Goal: Answer question/provide support: Share knowledge or assist other users

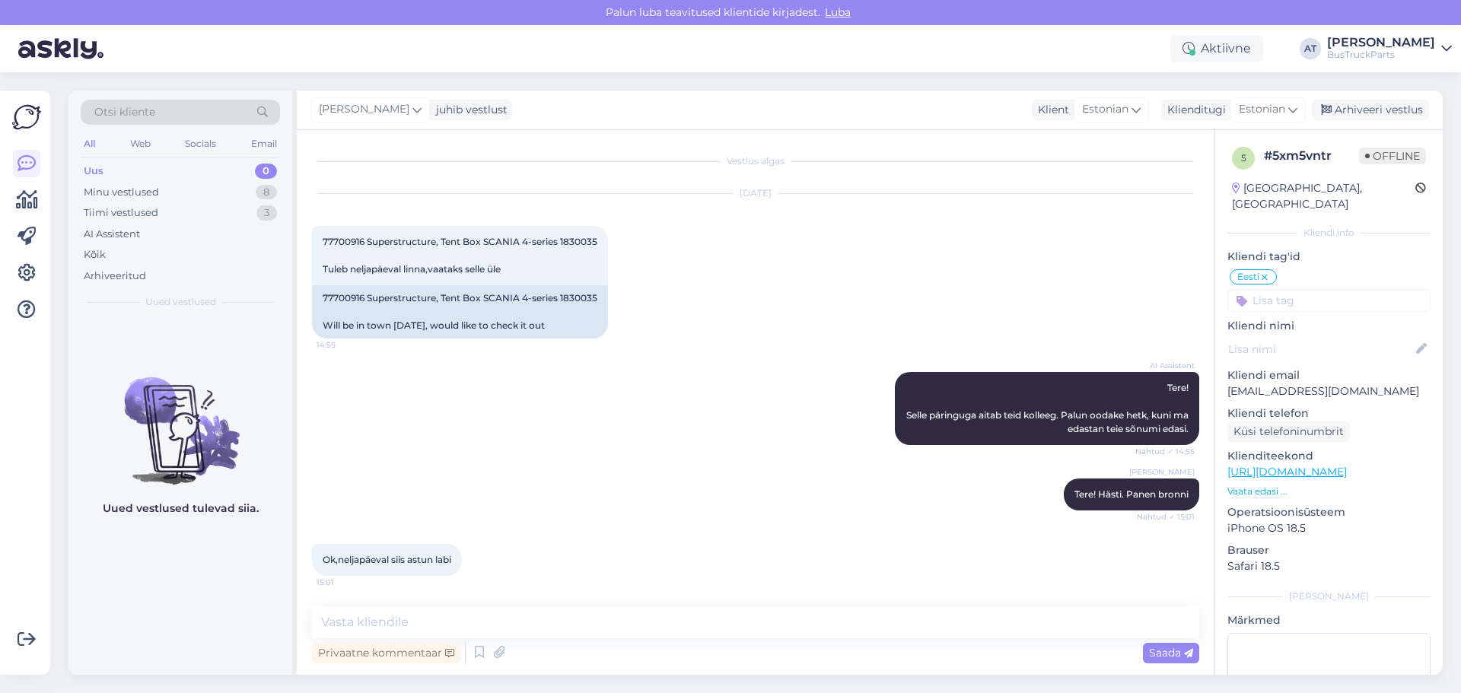
scroll to position [1146, 0]
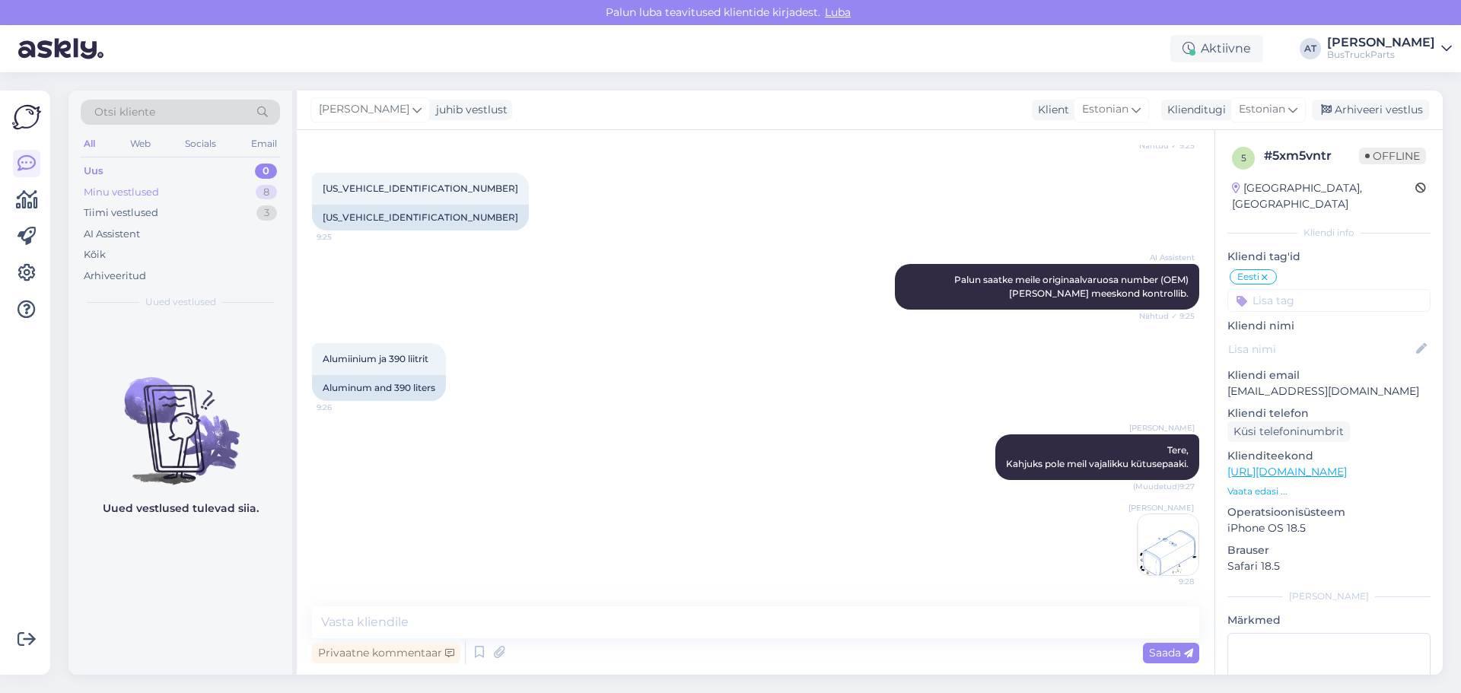
click at [134, 191] on div "Minu vestlused" at bounding box center [121, 192] width 75 height 15
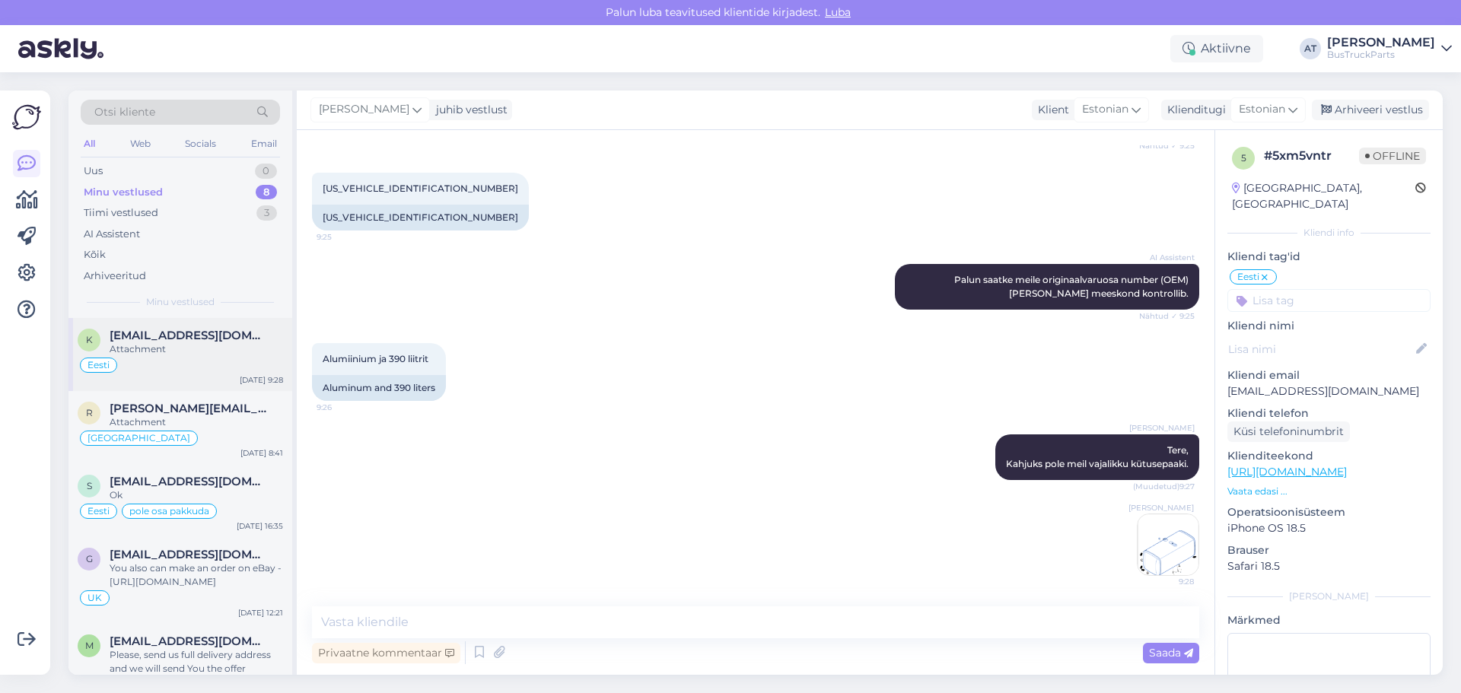
click at [189, 351] on div "Attachment" at bounding box center [196, 349] width 173 height 14
click at [582, 391] on div "Alumiinium ja 390 liitrit 9:26 Aluminum and 390 liters" at bounding box center [755, 371] width 887 height 91
click at [885, 498] on div "[PERSON_NAME] 9:28" at bounding box center [755, 545] width 887 height 96
click at [195, 408] on span "[PERSON_NAME][EMAIL_ADDRESS][DOMAIN_NAME]" at bounding box center [189, 409] width 158 height 14
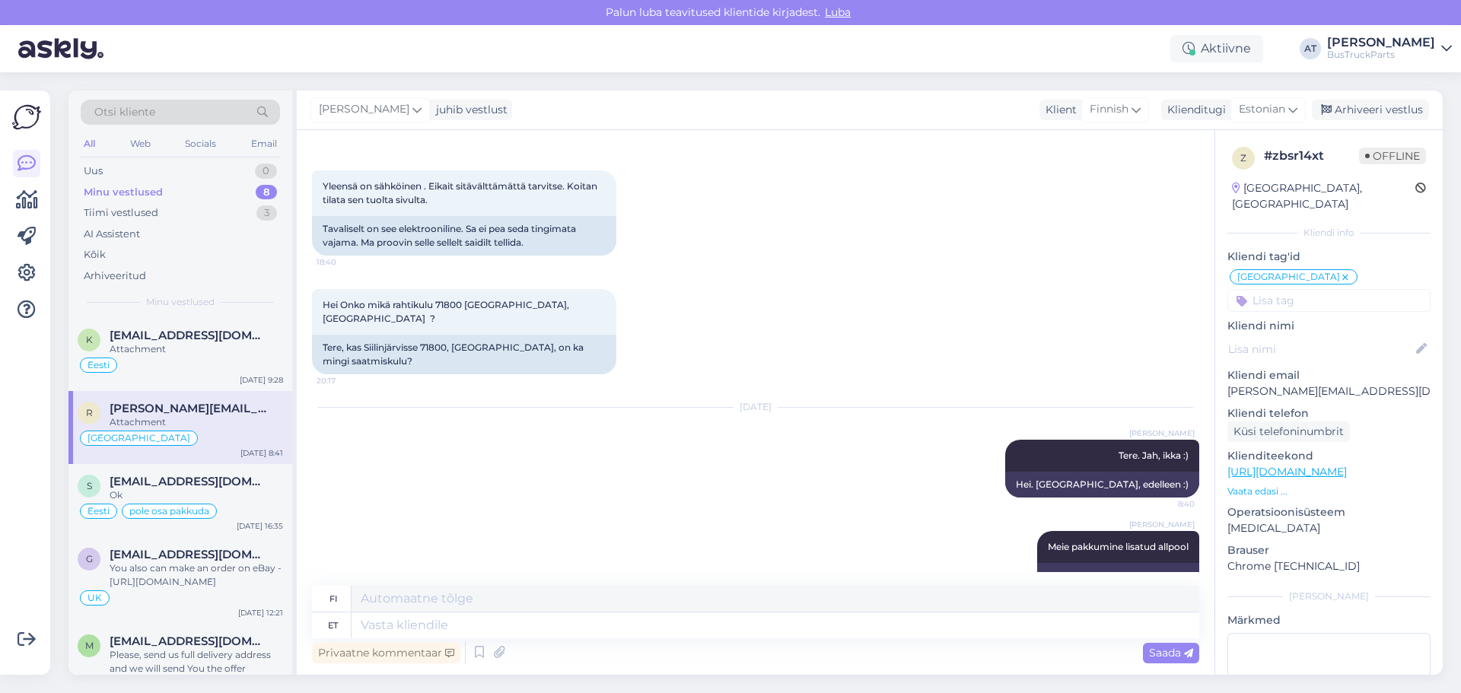
scroll to position [916, 0]
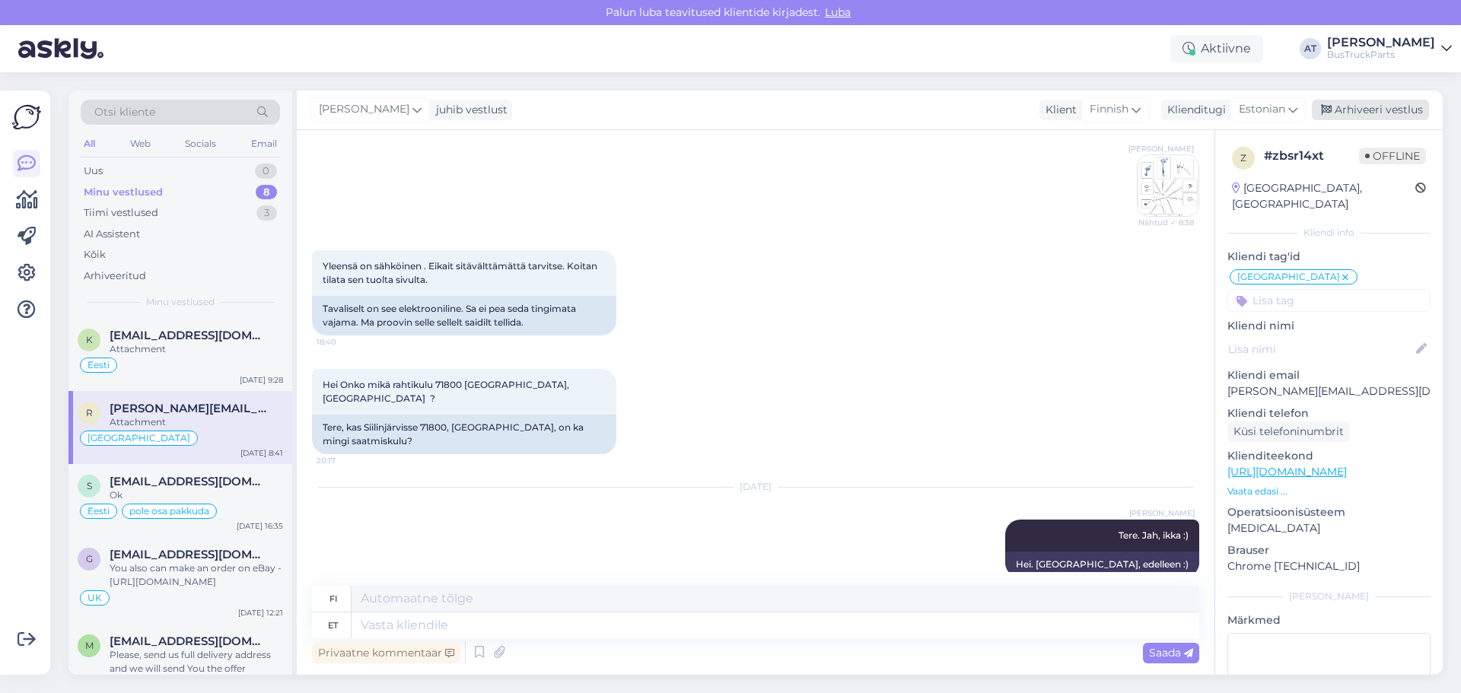
click at [1386, 114] on div "Arhiveeri vestlus" at bounding box center [1369, 110] width 117 height 21
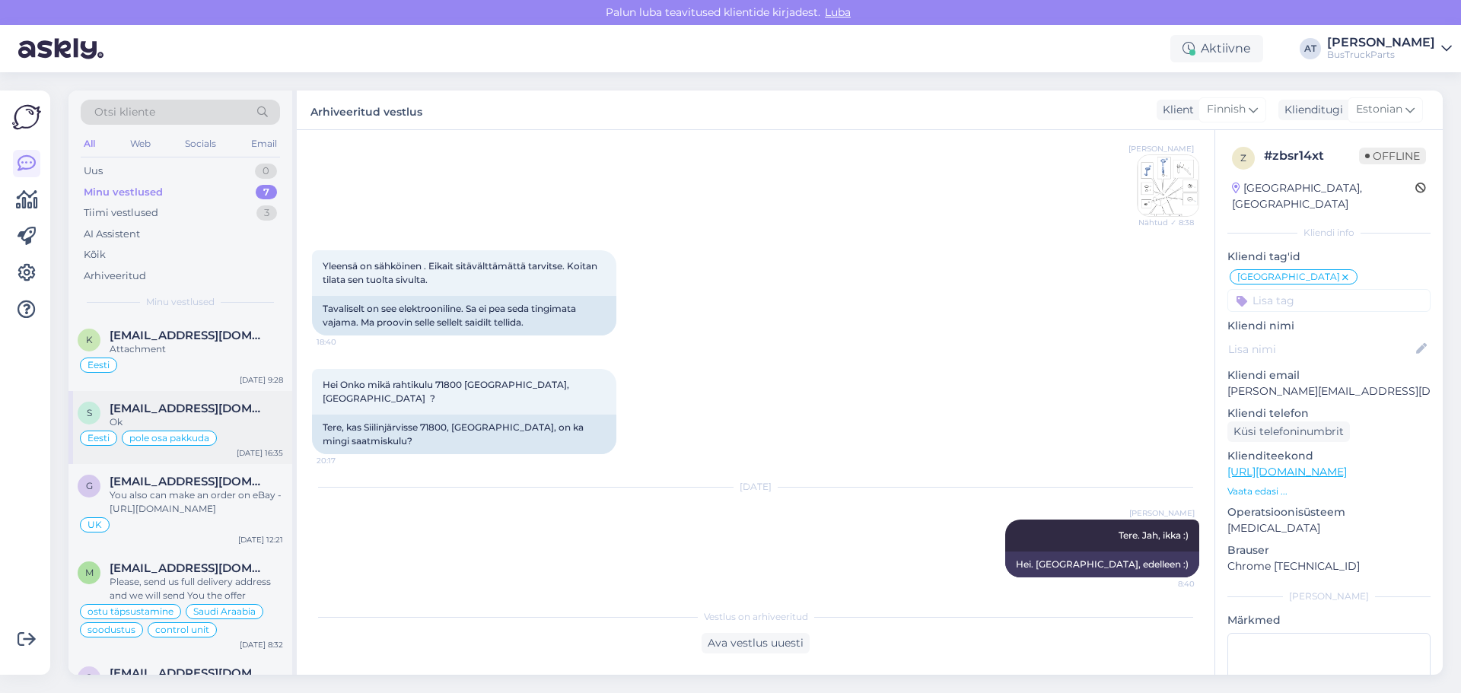
click at [214, 409] on span "[EMAIL_ADDRESS][DOMAIN_NAME]" at bounding box center [189, 409] width 158 height 14
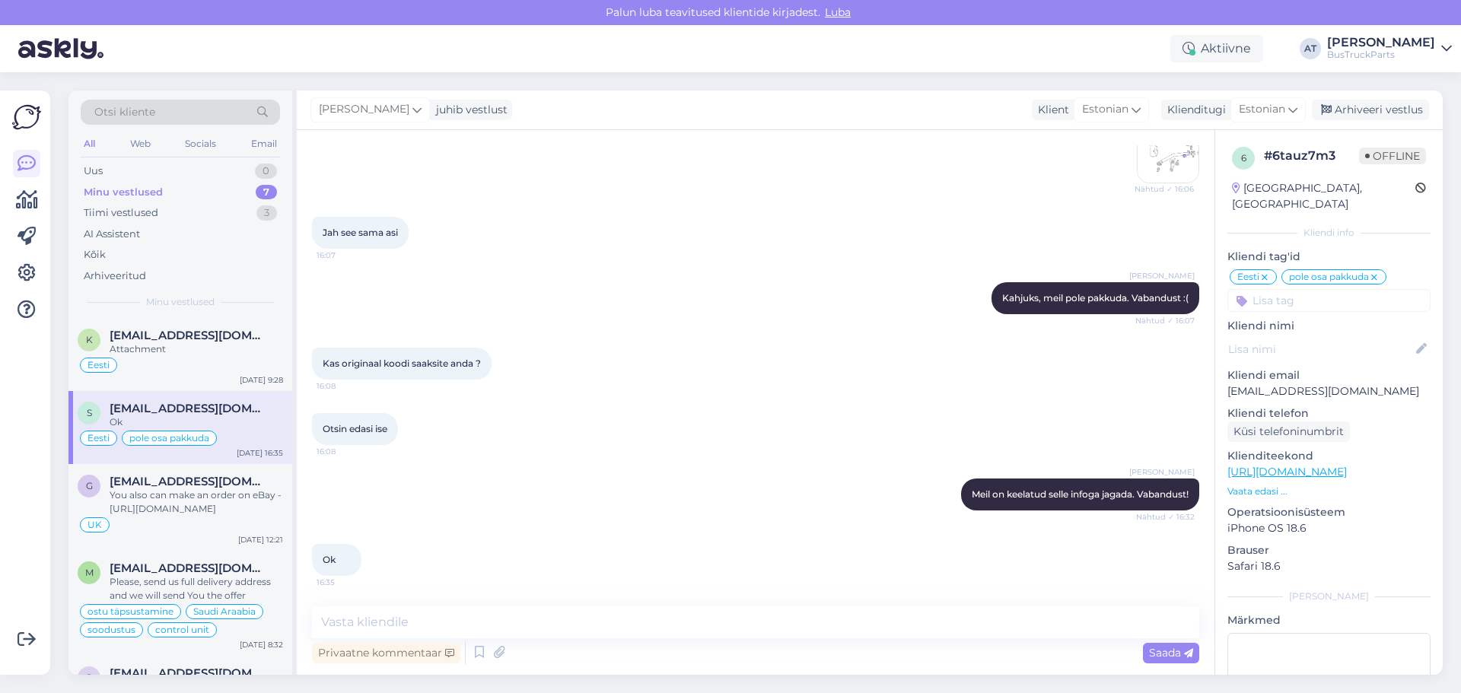
drag, startPoint x: 1373, startPoint y: 113, endPoint x: 1336, endPoint y: 151, distance: 53.8
click at [1375, 111] on div "Arhiveeri vestlus" at bounding box center [1369, 110] width 117 height 21
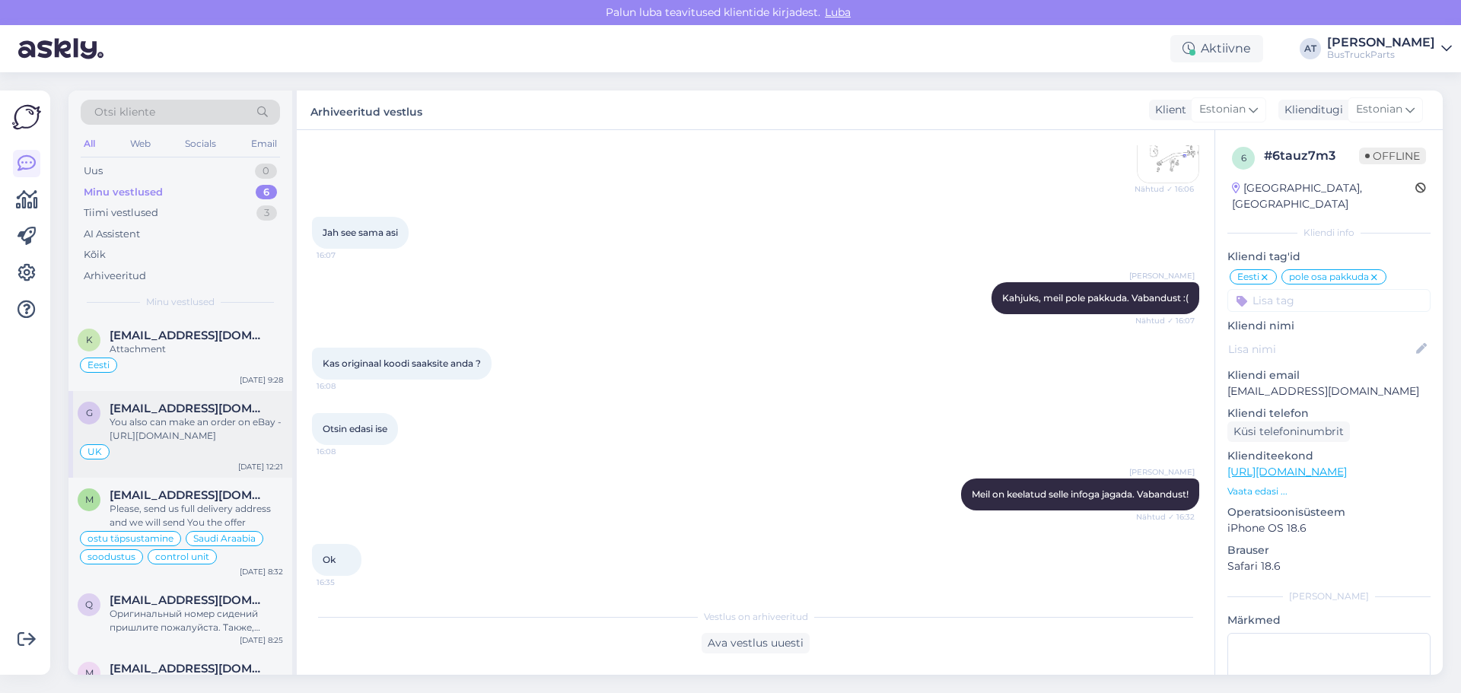
click at [215, 428] on div "You also can make an order on eBay - [URL][DOMAIN_NAME]" at bounding box center [196, 428] width 173 height 27
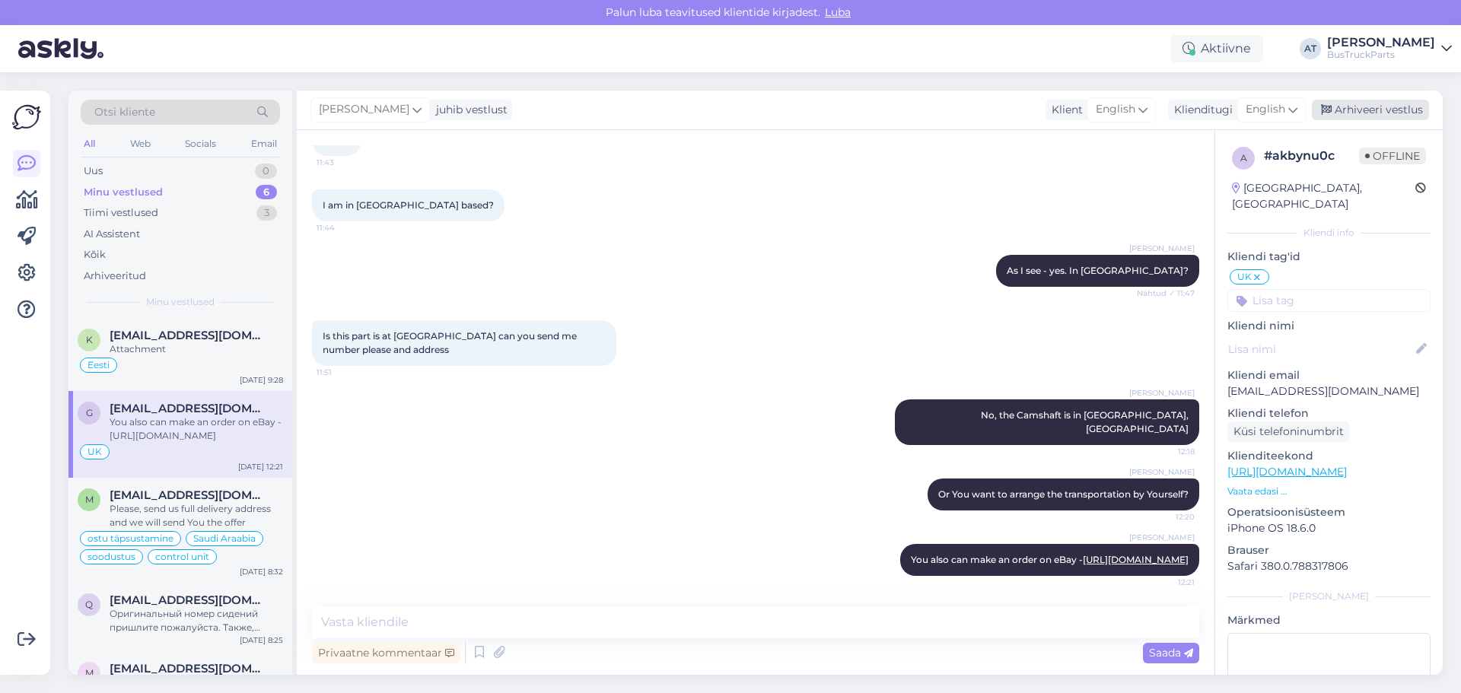
click at [1372, 117] on div "Arhiveeri vestlus" at bounding box center [1369, 110] width 117 height 21
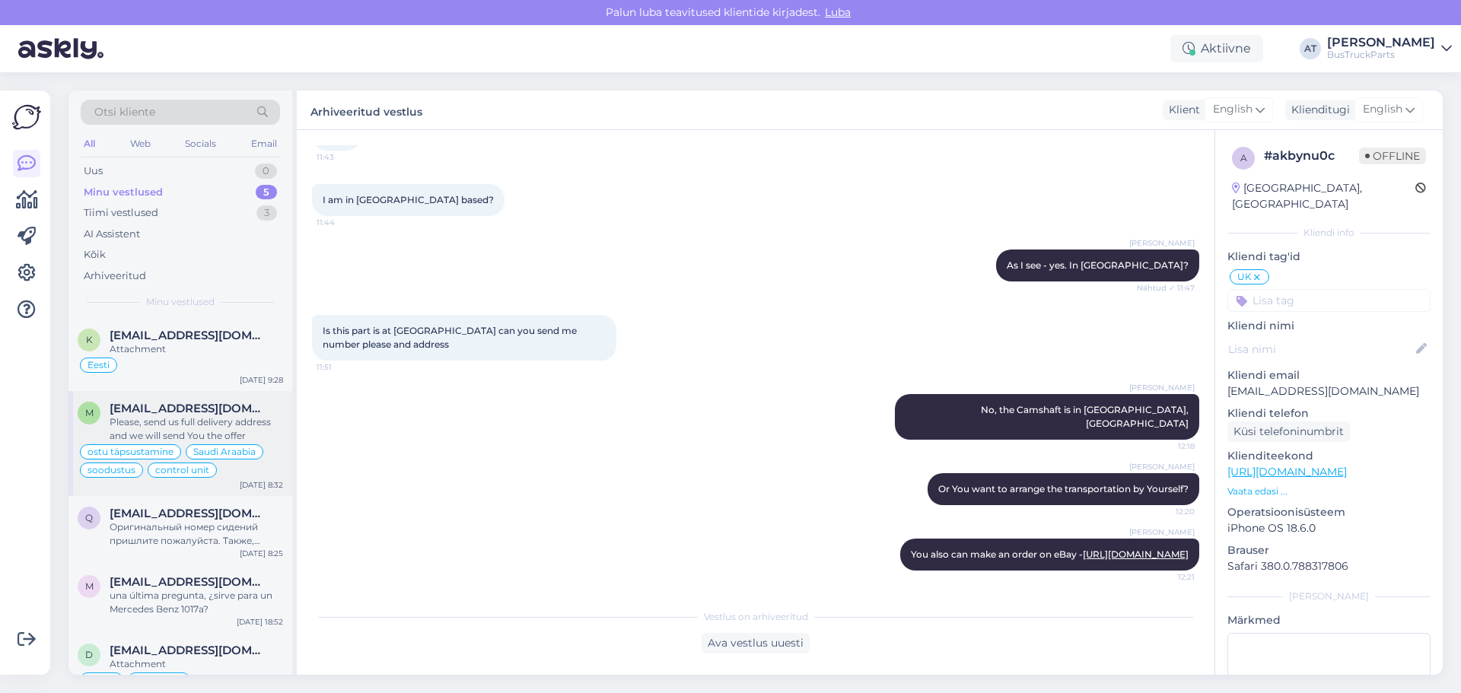
click at [195, 409] on span "[EMAIL_ADDRESS][DOMAIN_NAME]" at bounding box center [189, 409] width 158 height 14
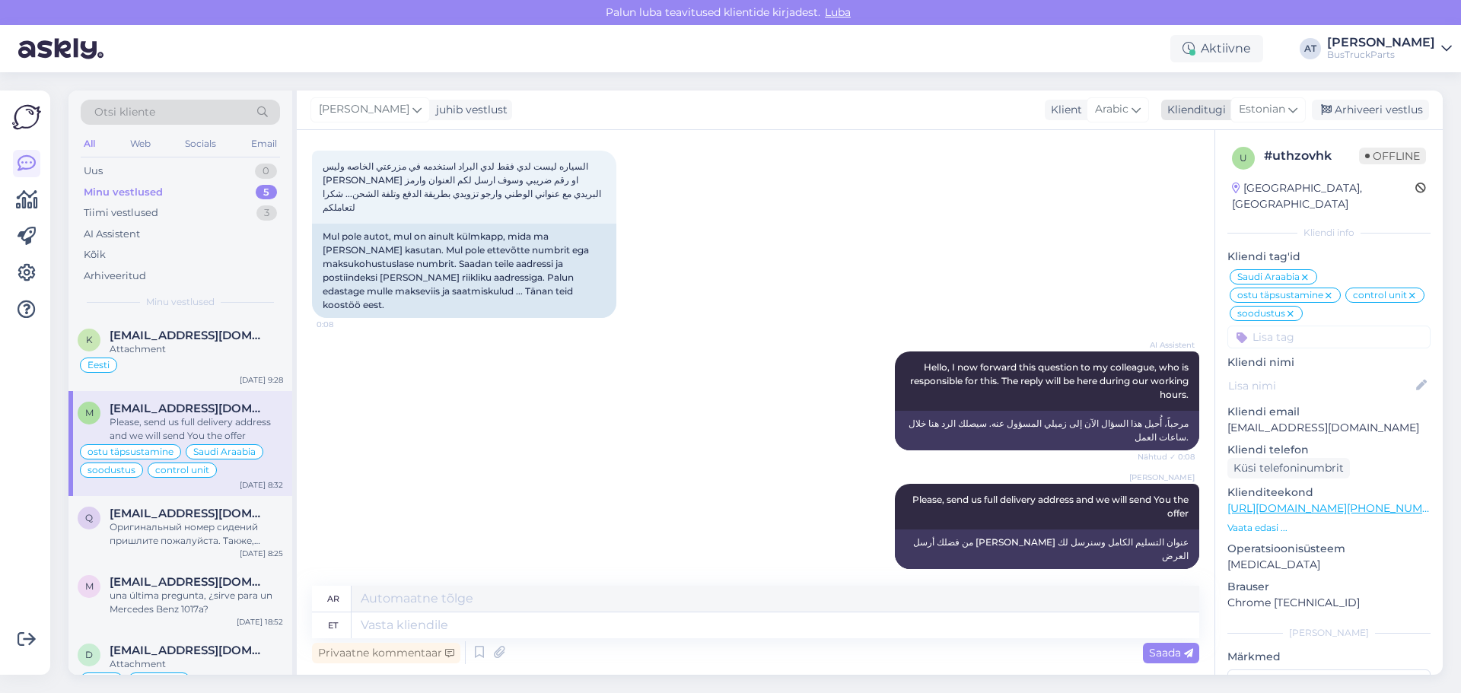
drag, startPoint x: 1387, startPoint y: 105, endPoint x: 1413, endPoint y: 110, distance: 27.0
click at [1387, 106] on div "Arhiveeri vestlus" at bounding box center [1369, 110] width 117 height 21
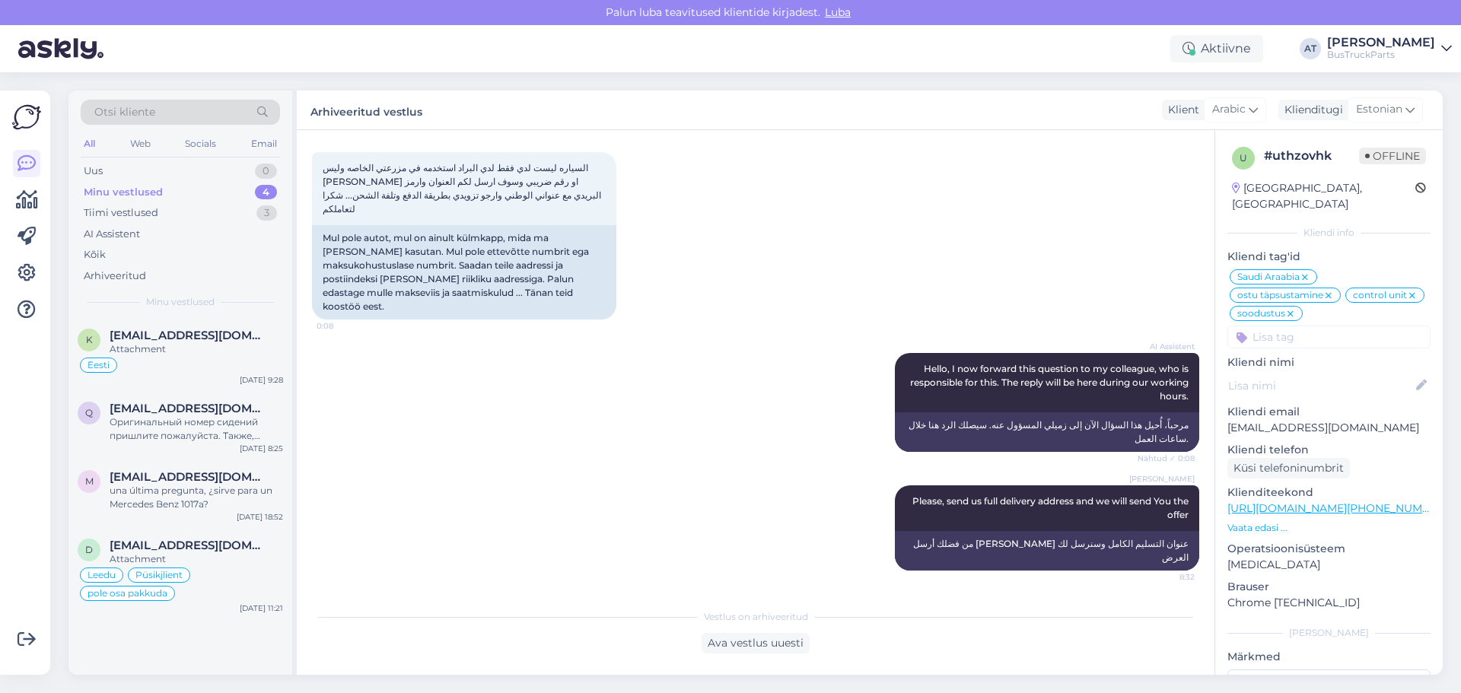
scroll to position [2143, 0]
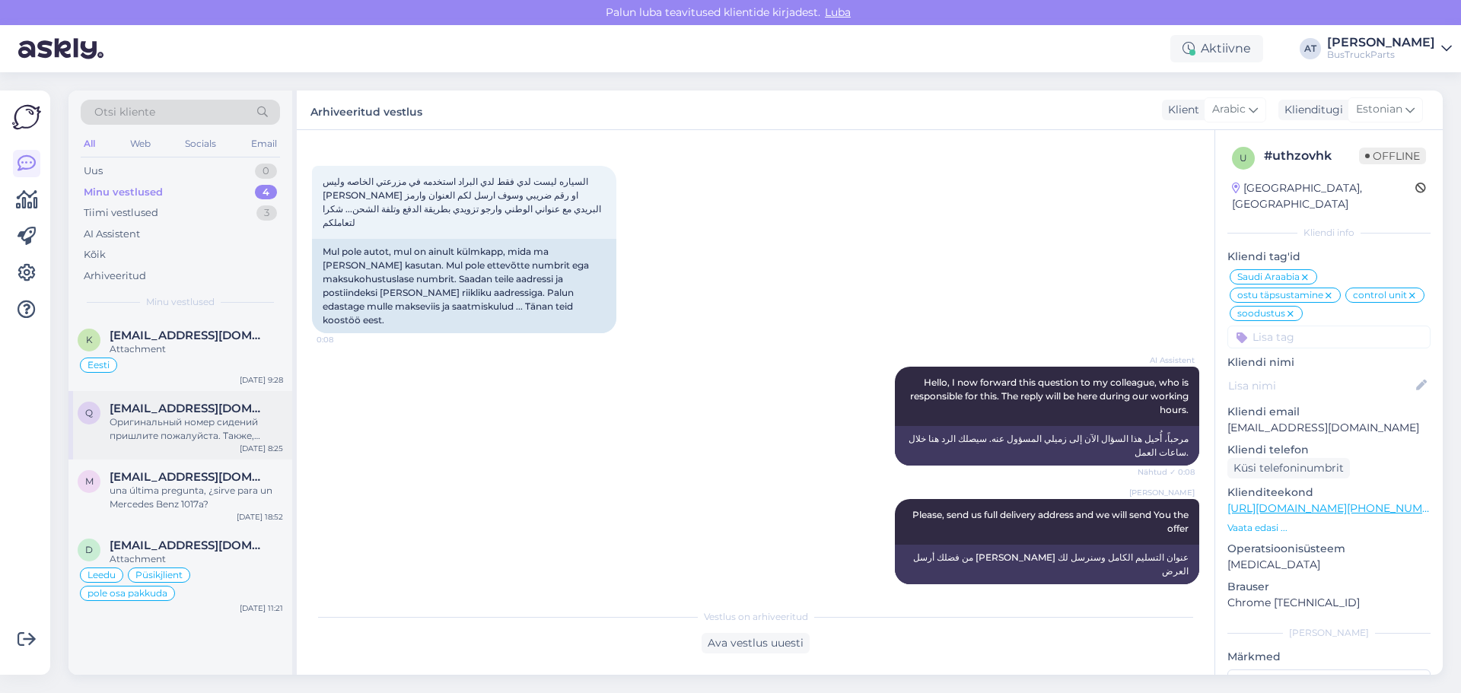
drag, startPoint x: 176, startPoint y: 437, endPoint x: 224, endPoint y: 436, distance: 48.7
click at [176, 437] on div "Оригинальный номер сидений пришлите пожалуйста. Также, доставка будет очень дор…" at bounding box center [196, 428] width 173 height 27
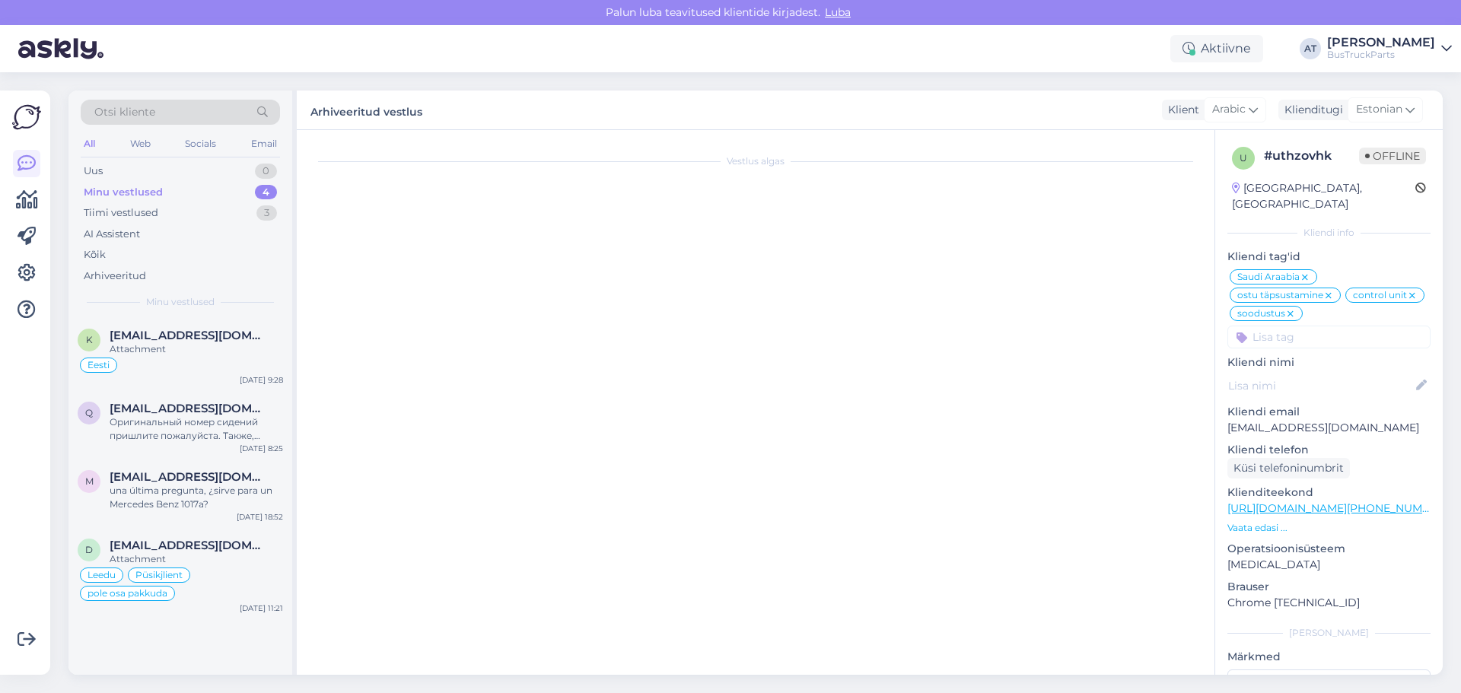
scroll to position [236, 0]
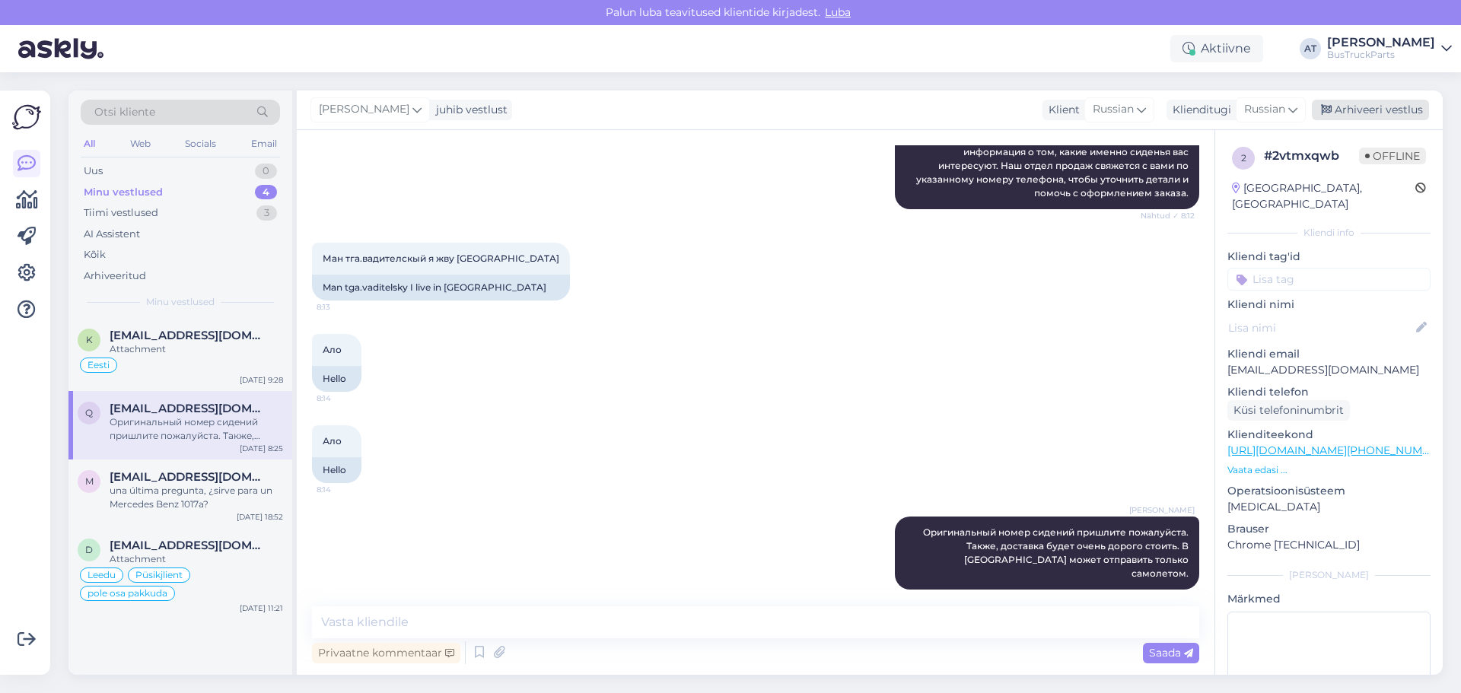
click at [1404, 113] on div "Arhiveeri vestlus" at bounding box center [1369, 110] width 117 height 21
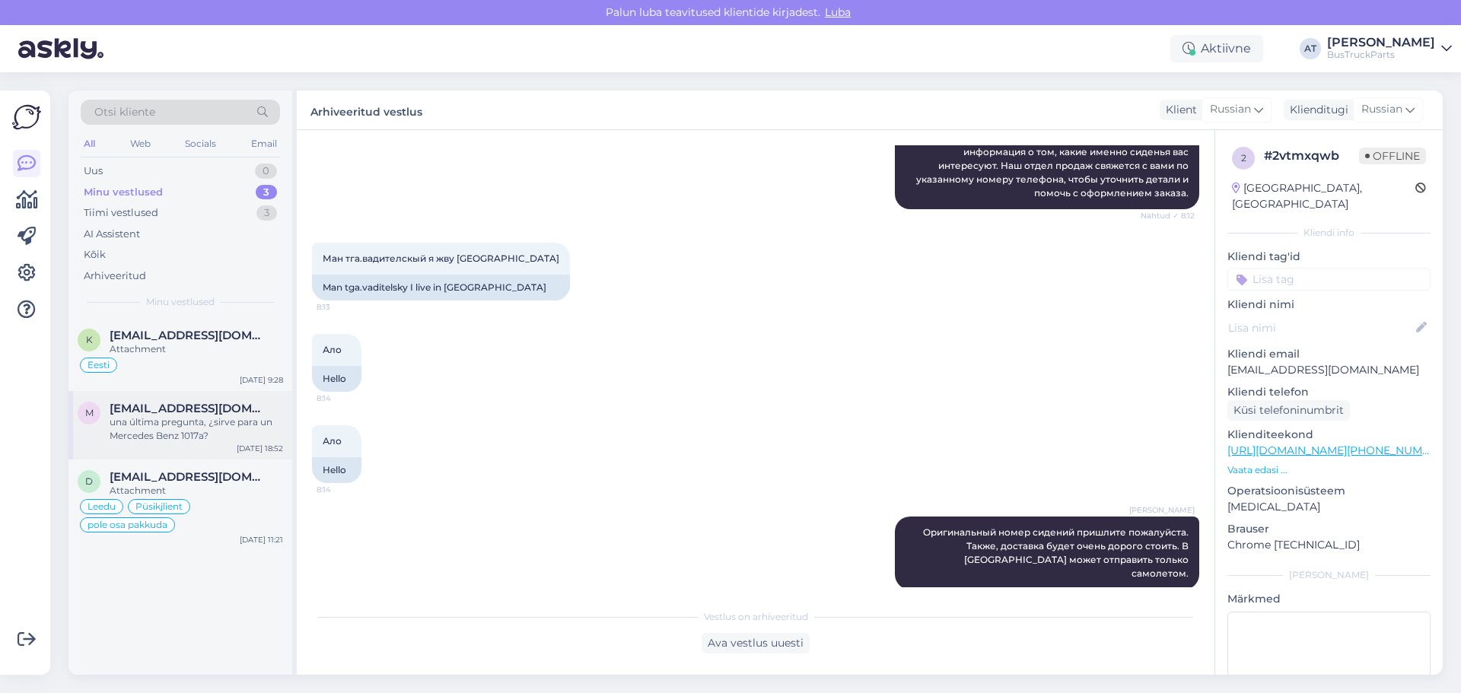
click at [117, 417] on div "una última pregunta, ¿sirve para un Mercedes Benz 1017a?" at bounding box center [196, 428] width 173 height 27
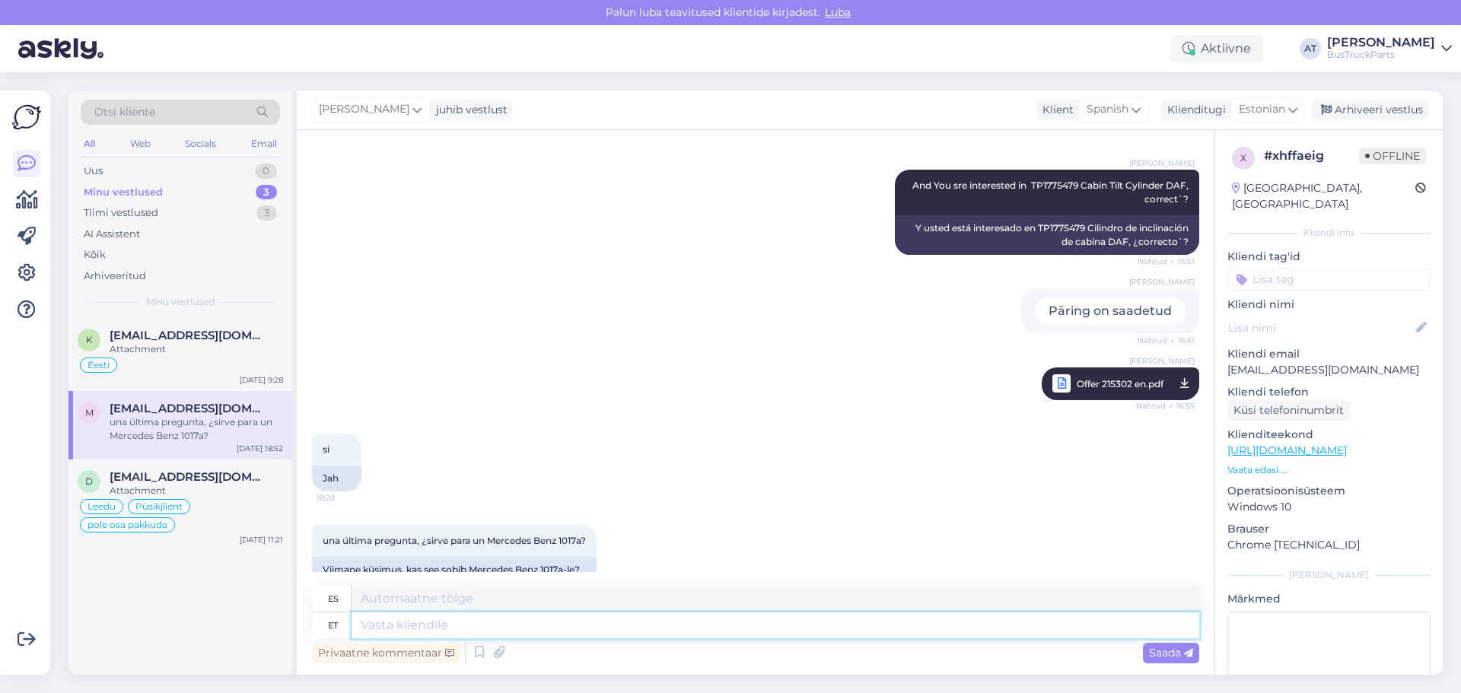
click at [618, 634] on textarea at bounding box center [774, 625] width 847 height 26
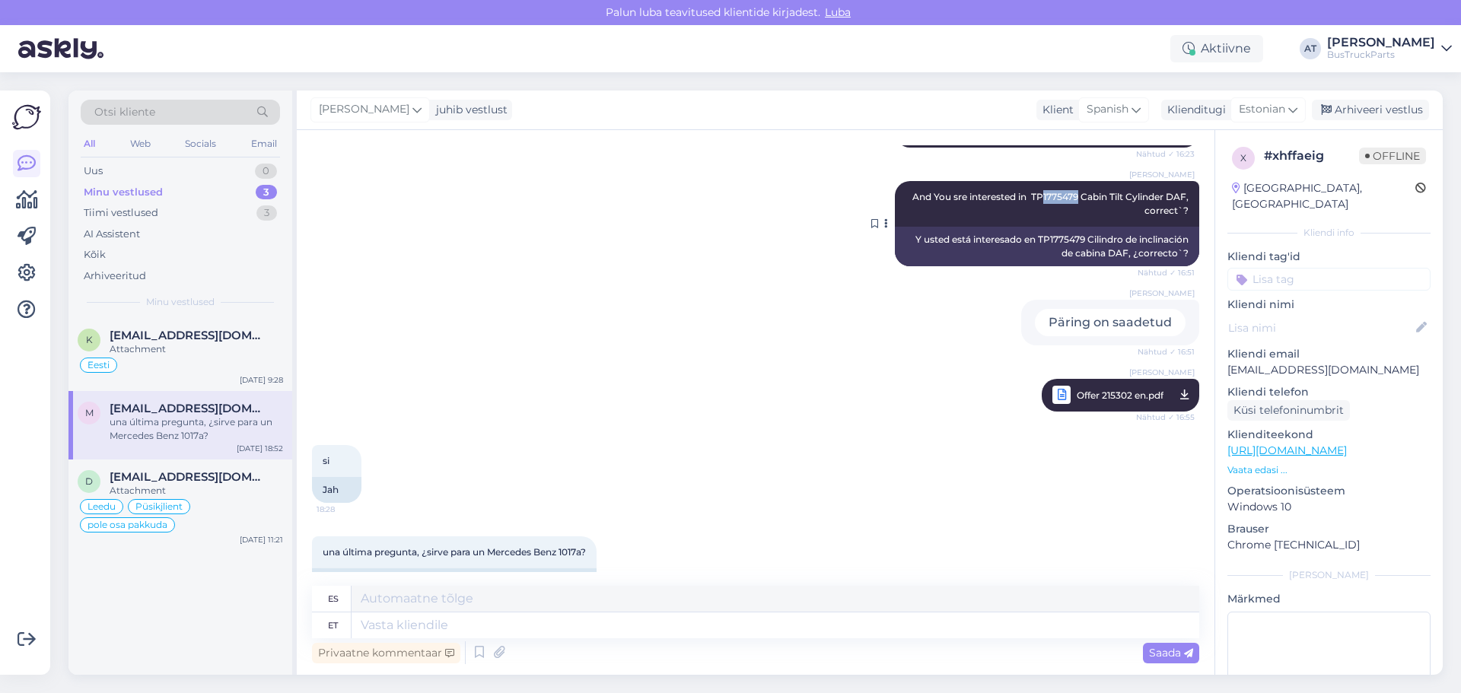
scroll to position [577, 0]
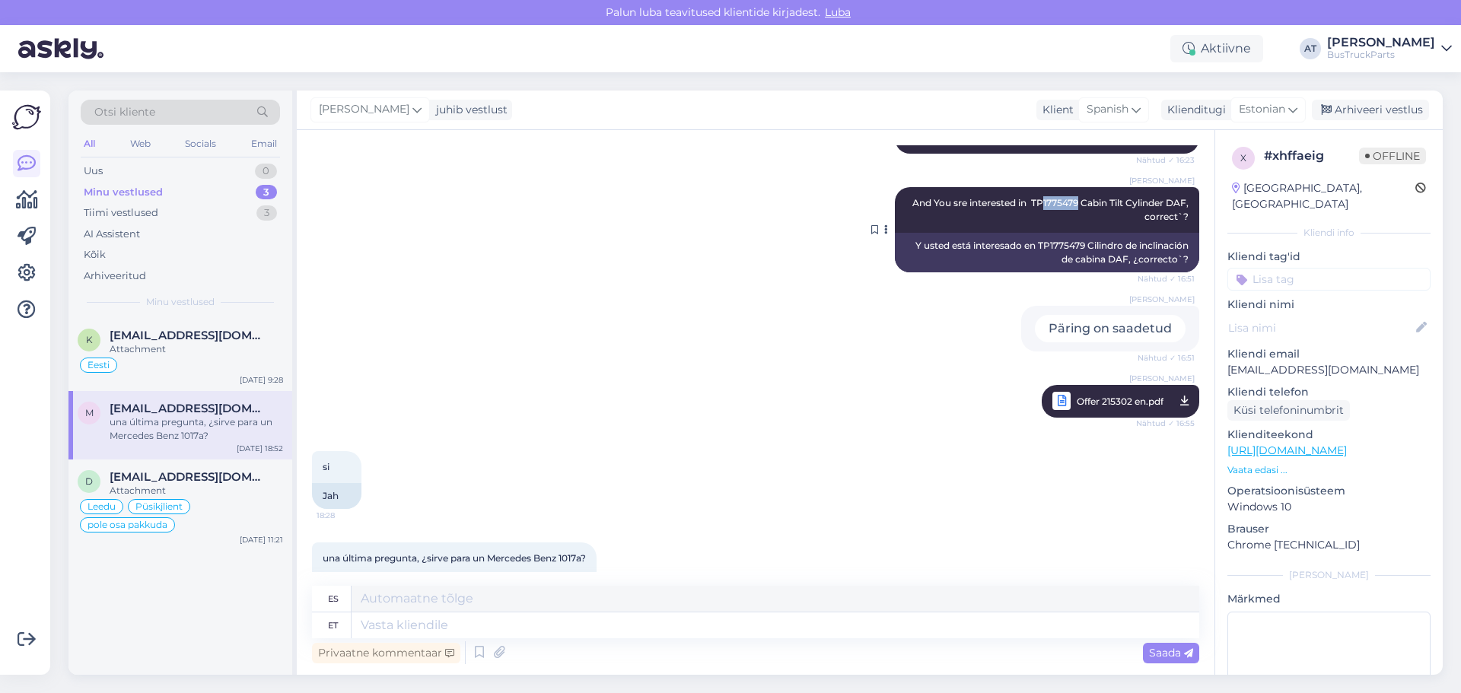
drag, startPoint x: 1028, startPoint y: 160, endPoint x: 1065, endPoint y: 160, distance: 36.5
click at [1065, 170] on div "[PERSON_NAME] And You sre interested in TP1775479 Cabin Tilt Cylinder DAF, corr…" at bounding box center [755, 229] width 887 height 119
copy span "1775479"
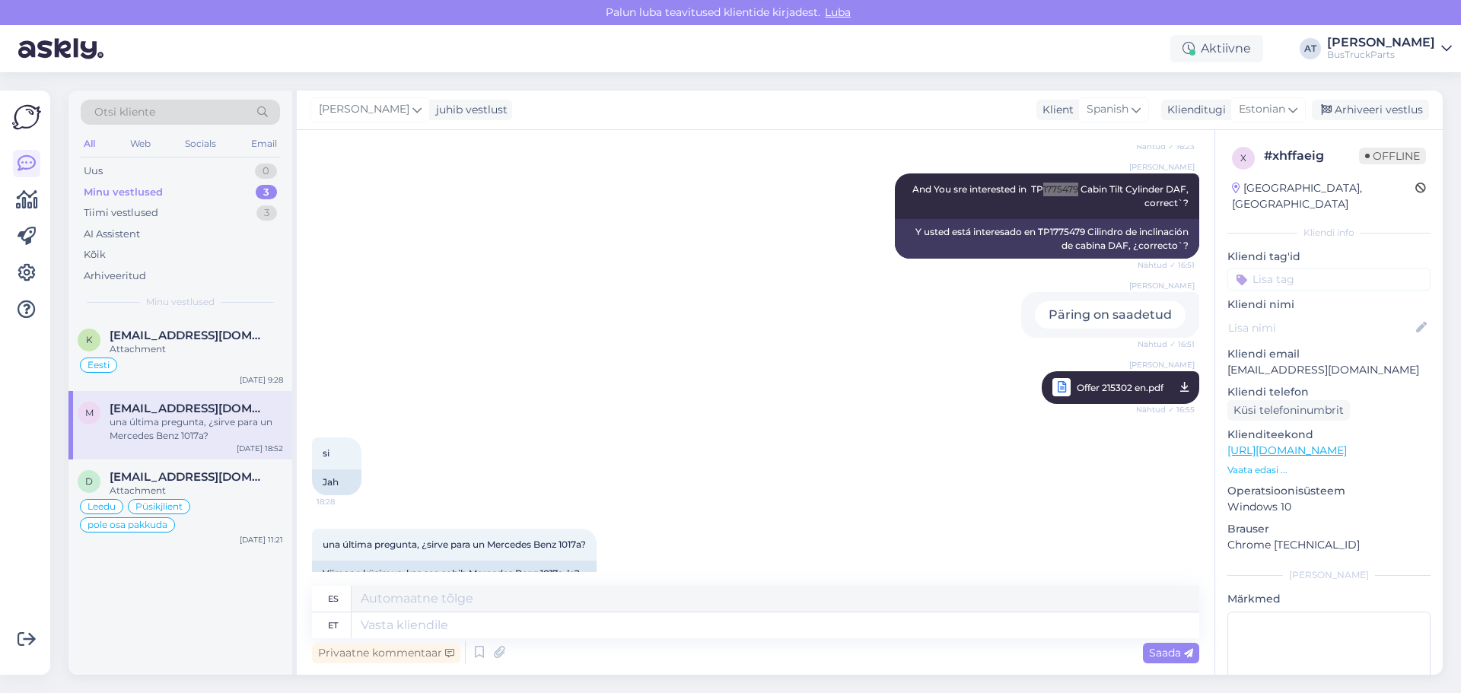
scroll to position [595, 0]
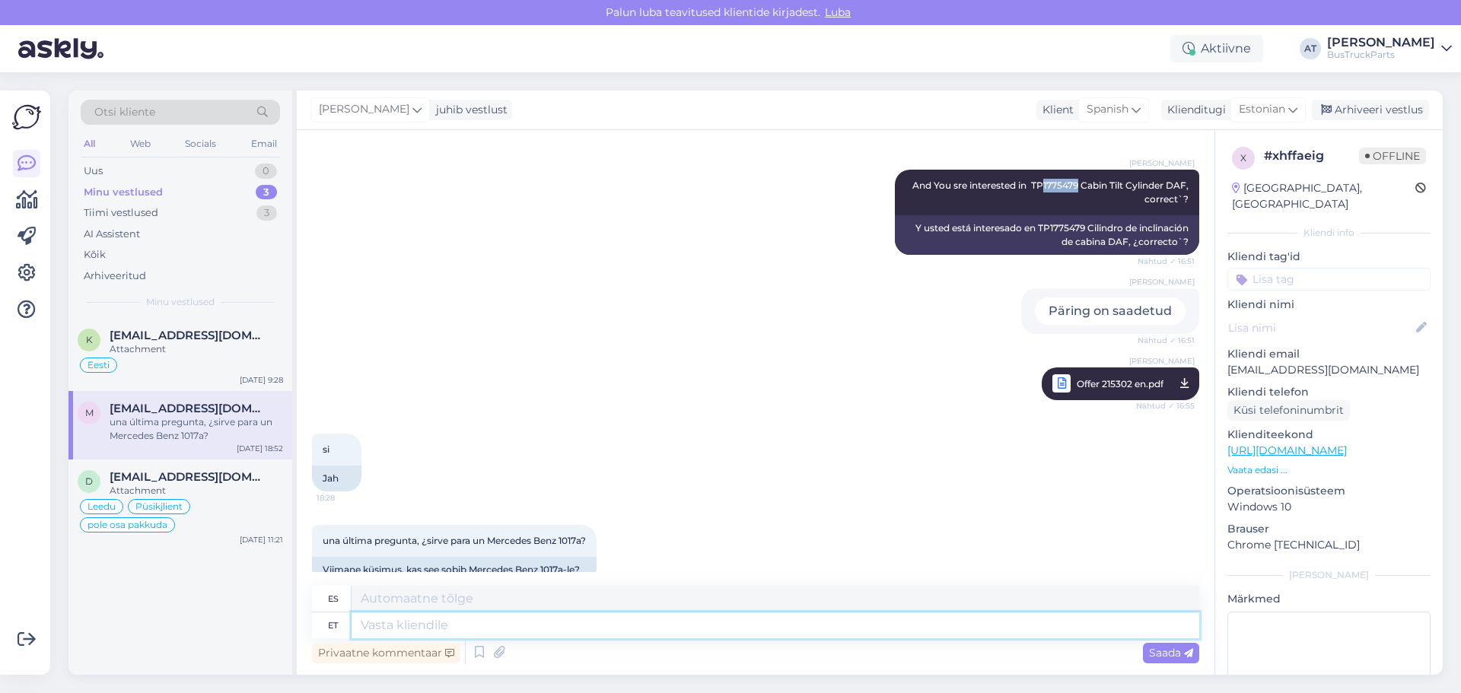
click at [710, 634] on textarea at bounding box center [774, 625] width 847 height 26
type textarea "You n"
type textarea "Tú"
type textarea "You need"
type textarea "Necesitas"
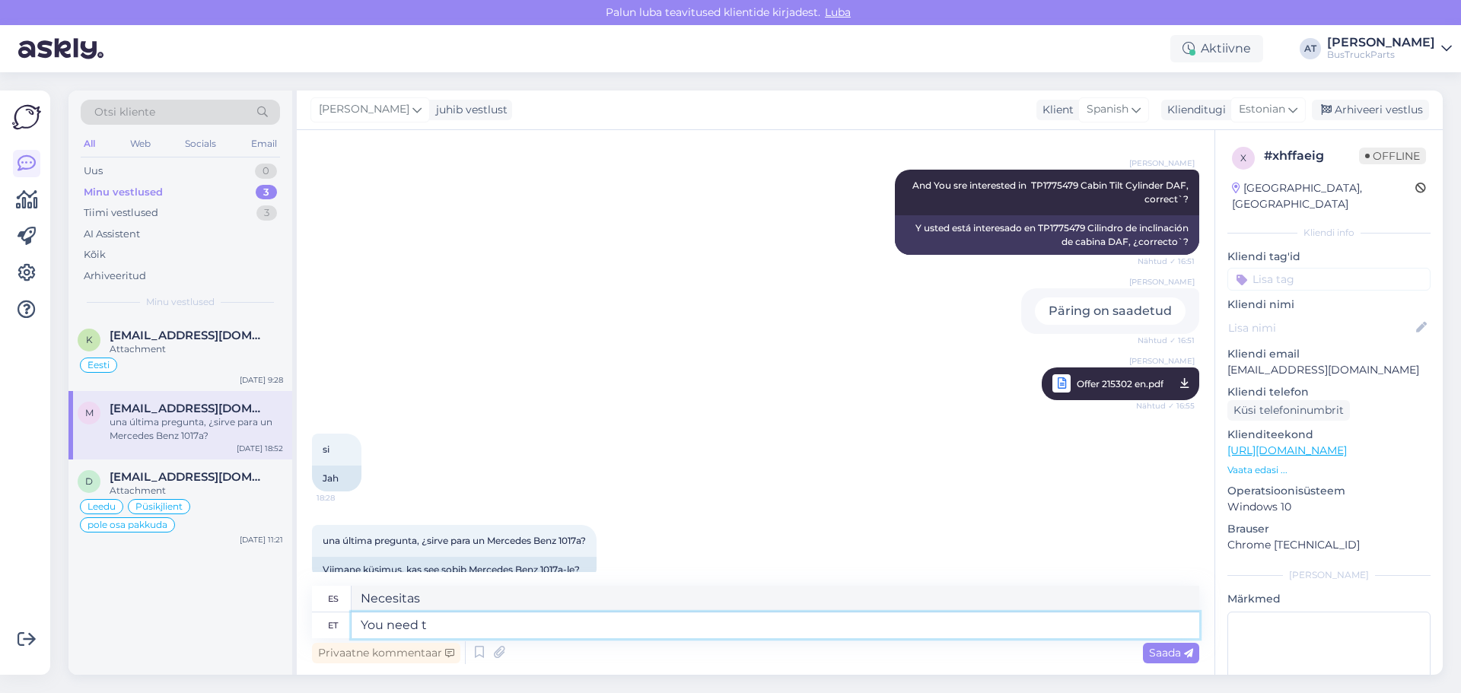
type textarea "You need ti"
type textarea "Necesitas ti"
type textarea "I"
type textarea "I think"
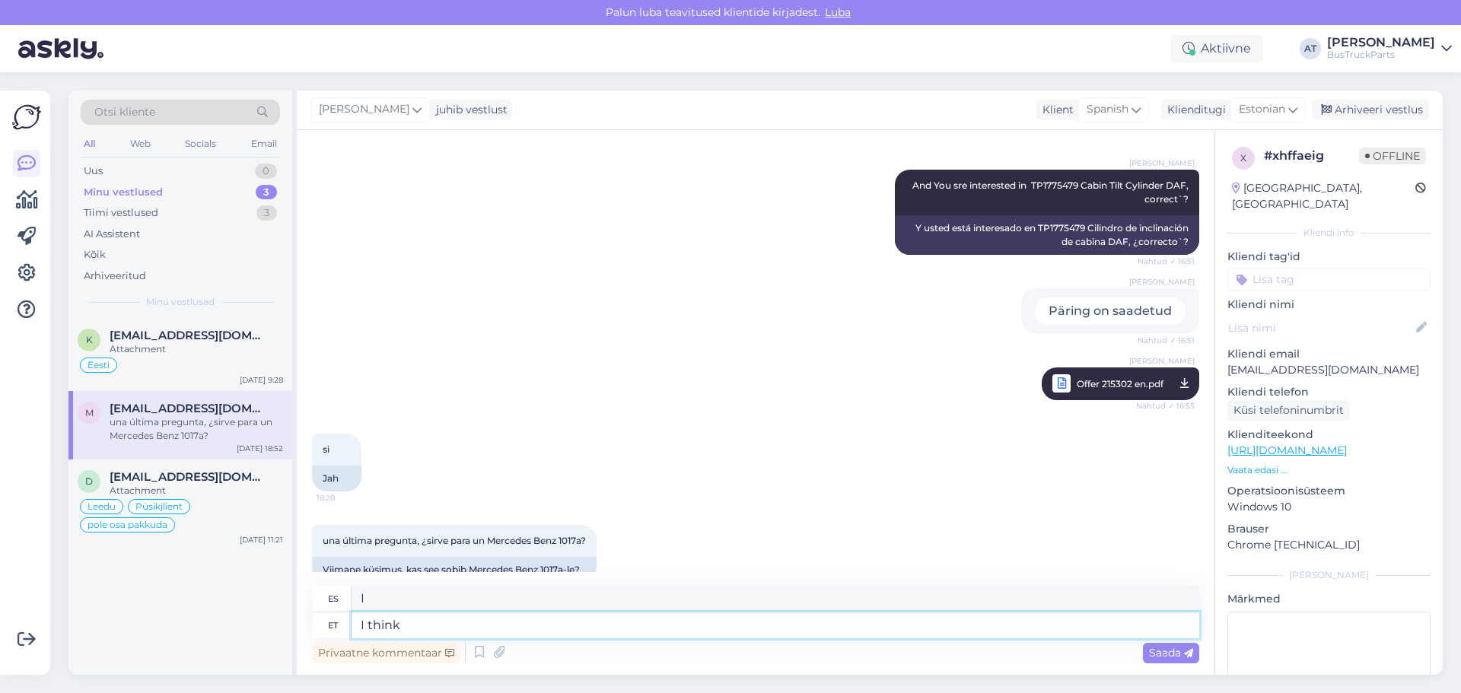
type textarea "Creo"
type textarea "I think not"
type textarea "No me parece."
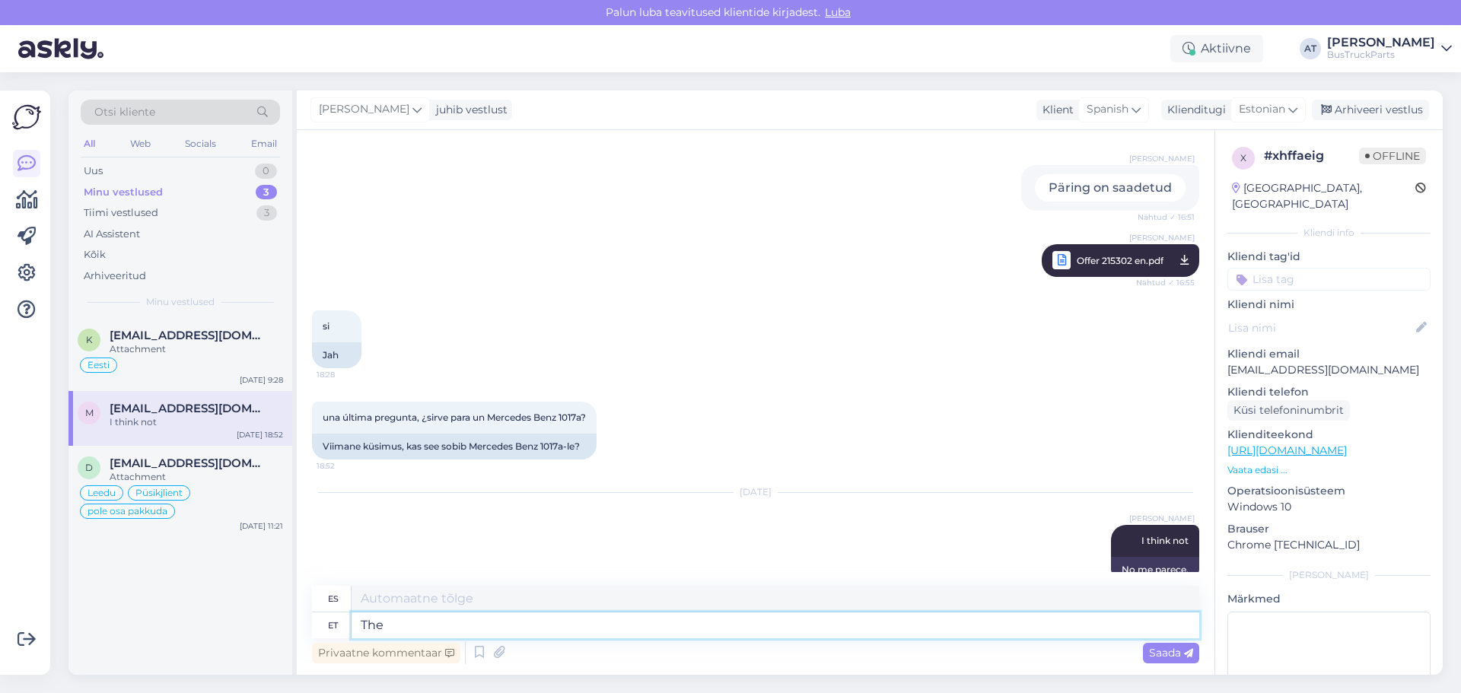
type textarea "The"
type textarea "El"
type textarea "The spare p"
type textarea "El repuesto"
type textarea "The spare part i"
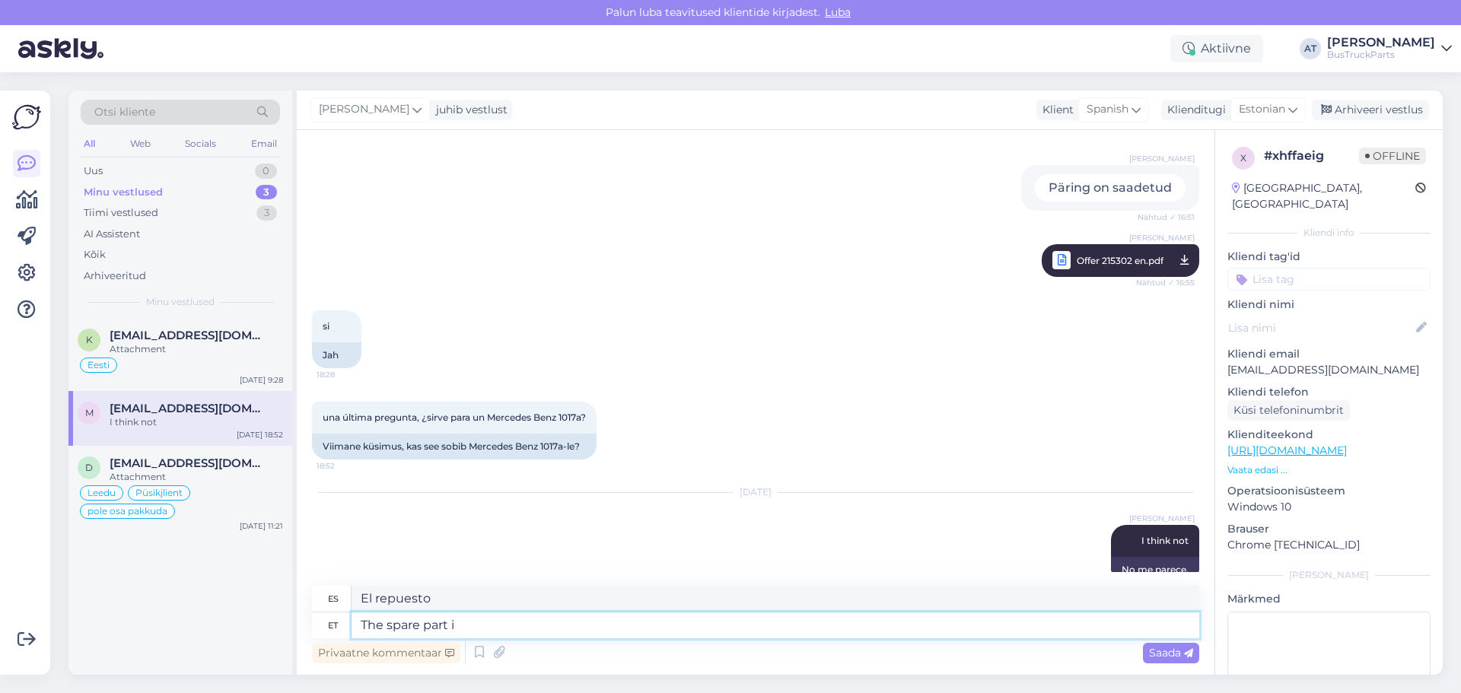
type textarea "La pieza de repuesto"
type textarea "The spare part is f"
type textarea "La pieza de repuesto es"
type textarea "The spare part is from D"
type textarea "La pieza de repuesto es de"
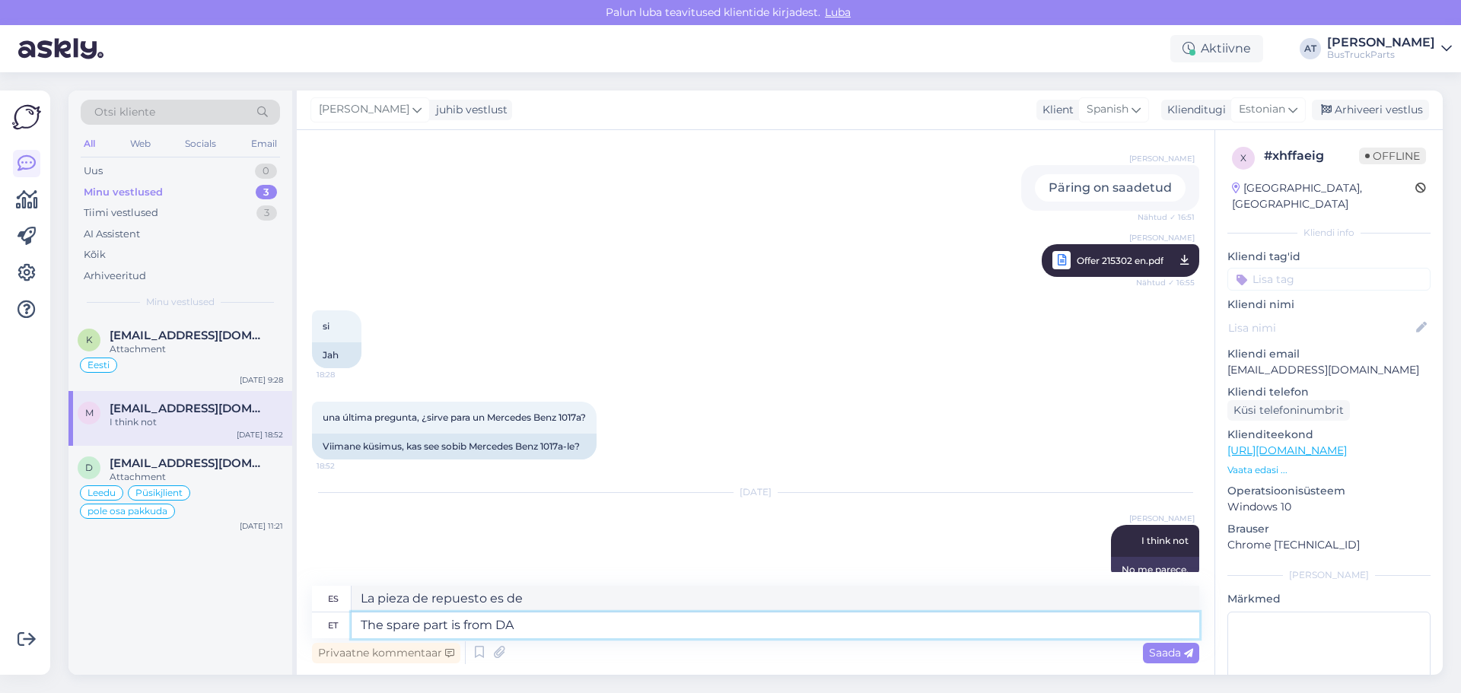
type textarea "The spare part is from DAF"
type textarea "La pieza de repuesto es de DAF."
type textarea "The spare part is from DAF, not"
type textarea "La pieza de repuesto es de DAF,"
type textarea "The spare part is from DAF, not"
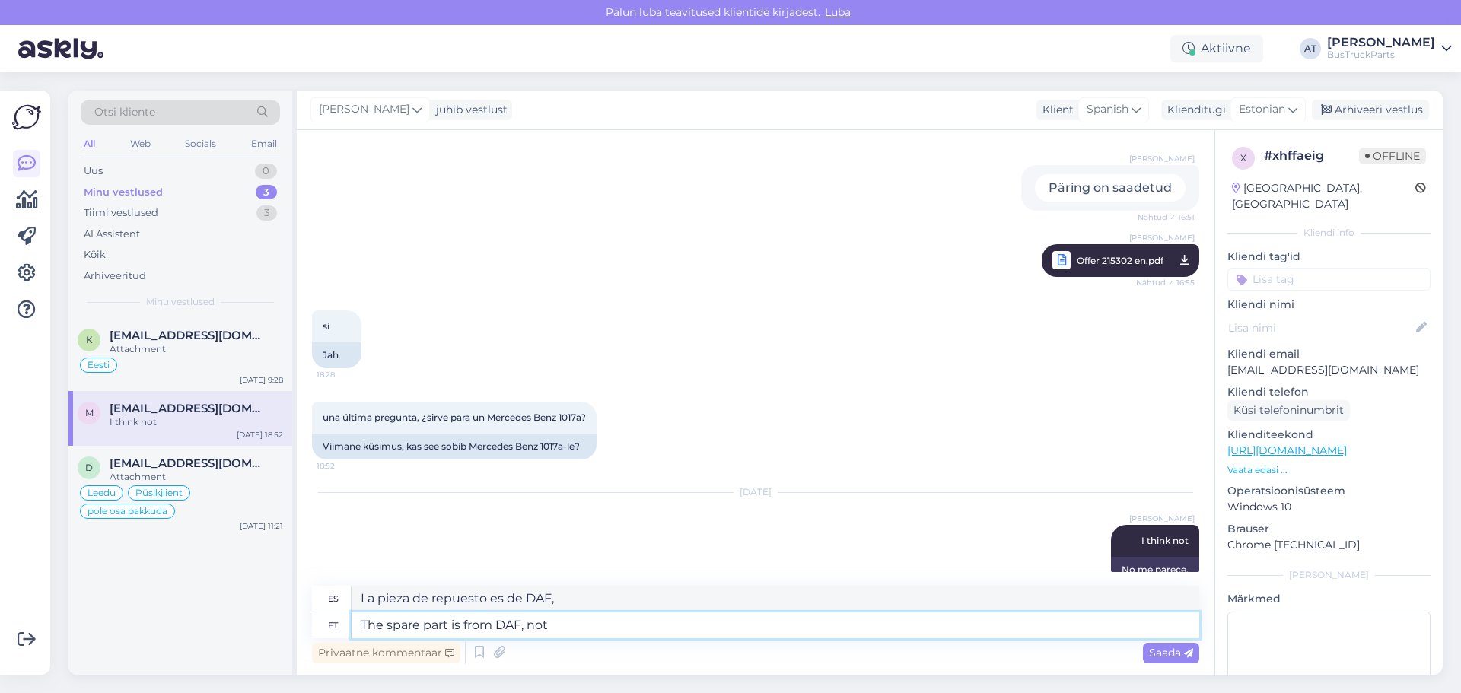
type textarea "La pieza de repuesto es de DAF, no"
type textarea "The spare part is from DAF, not from"
type textarea "La pieza de repuesto es de DAF, no de"
click at [650, 624] on textarea "The spare part is from DAF, not from" at bounding box center [774, 625] width 847 height 26
paste textarea "MERCEDES-BENZ"
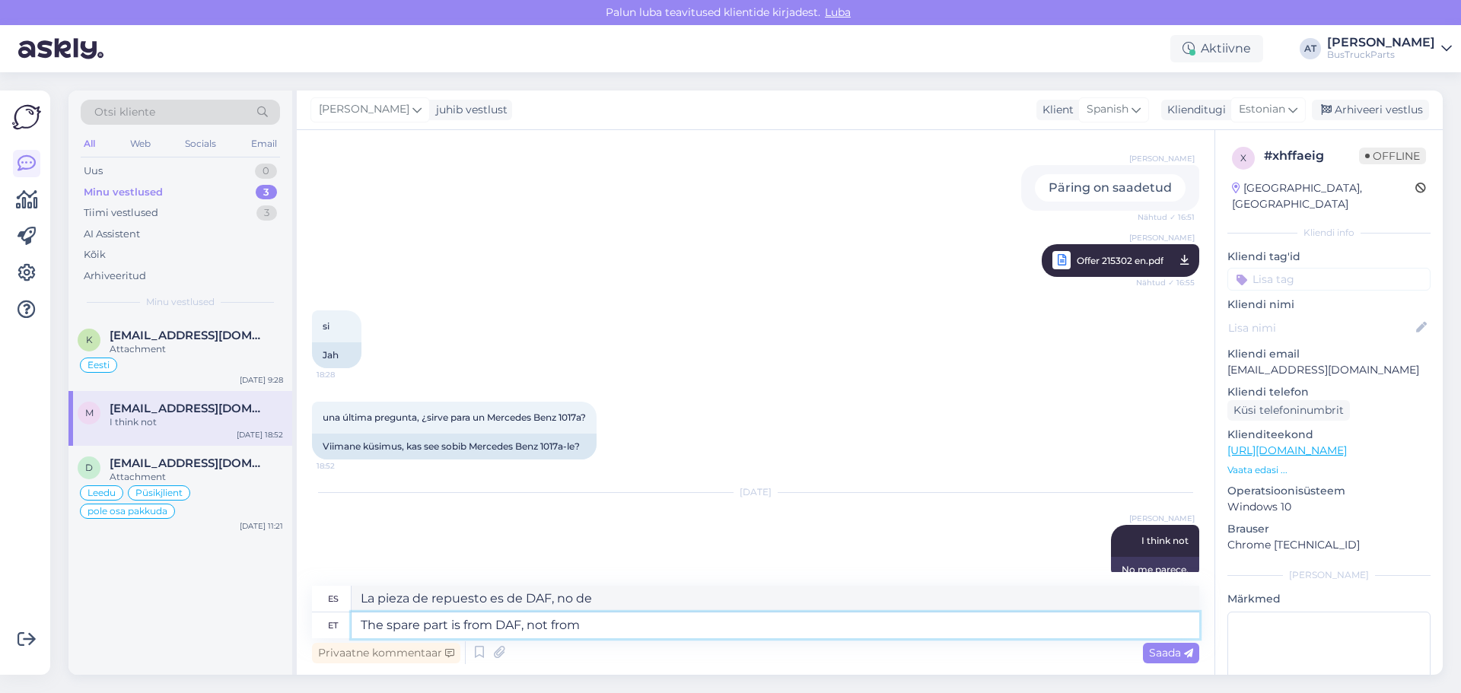
type textarea "The spare part is from DAF, not from MERCEDES-BENZ"
type textarea "La pieza de repuesto es de DAF, no de MERCEDES-BENZ."
type textarea "The spare part is from DAF, not from MERCEDES-BENZ"
click at [1177, 653] on span "Saada" at bounding box center [1171, 653] width 44 height 14
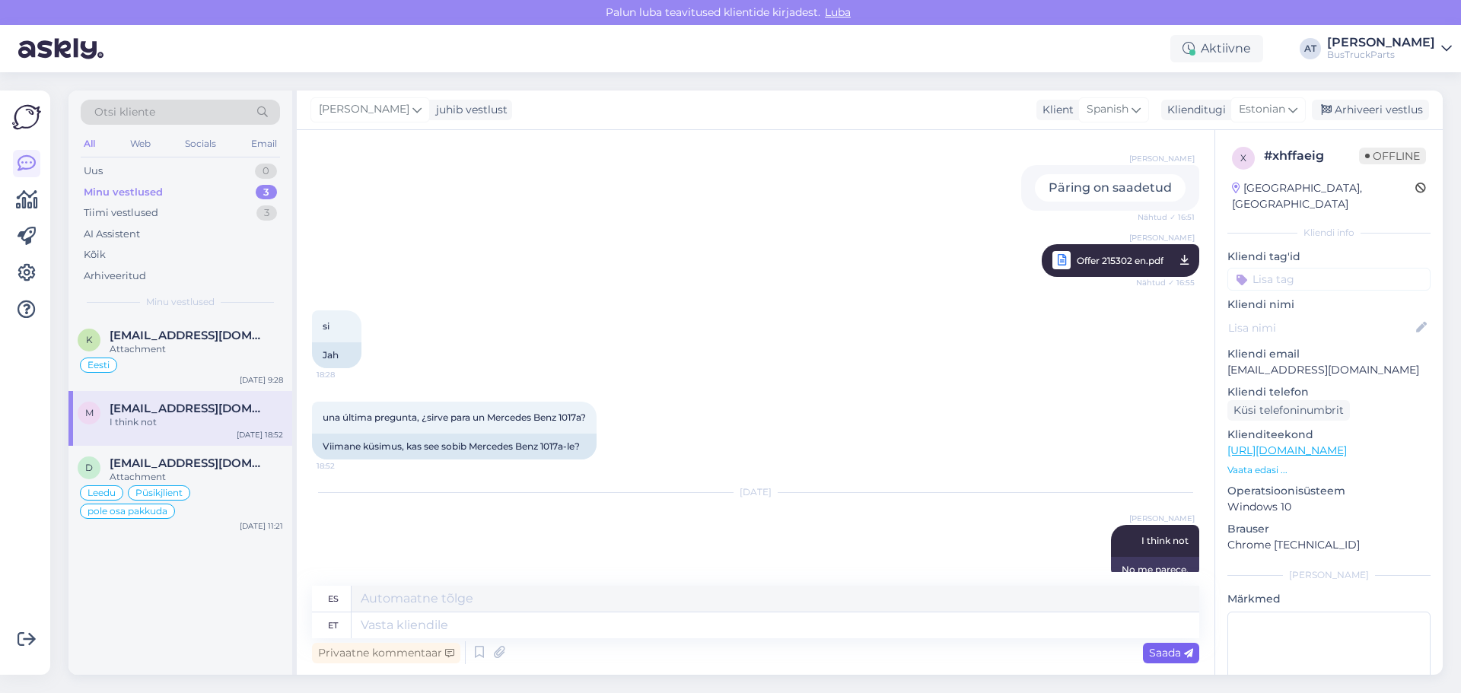
scroll to position [809, 0]
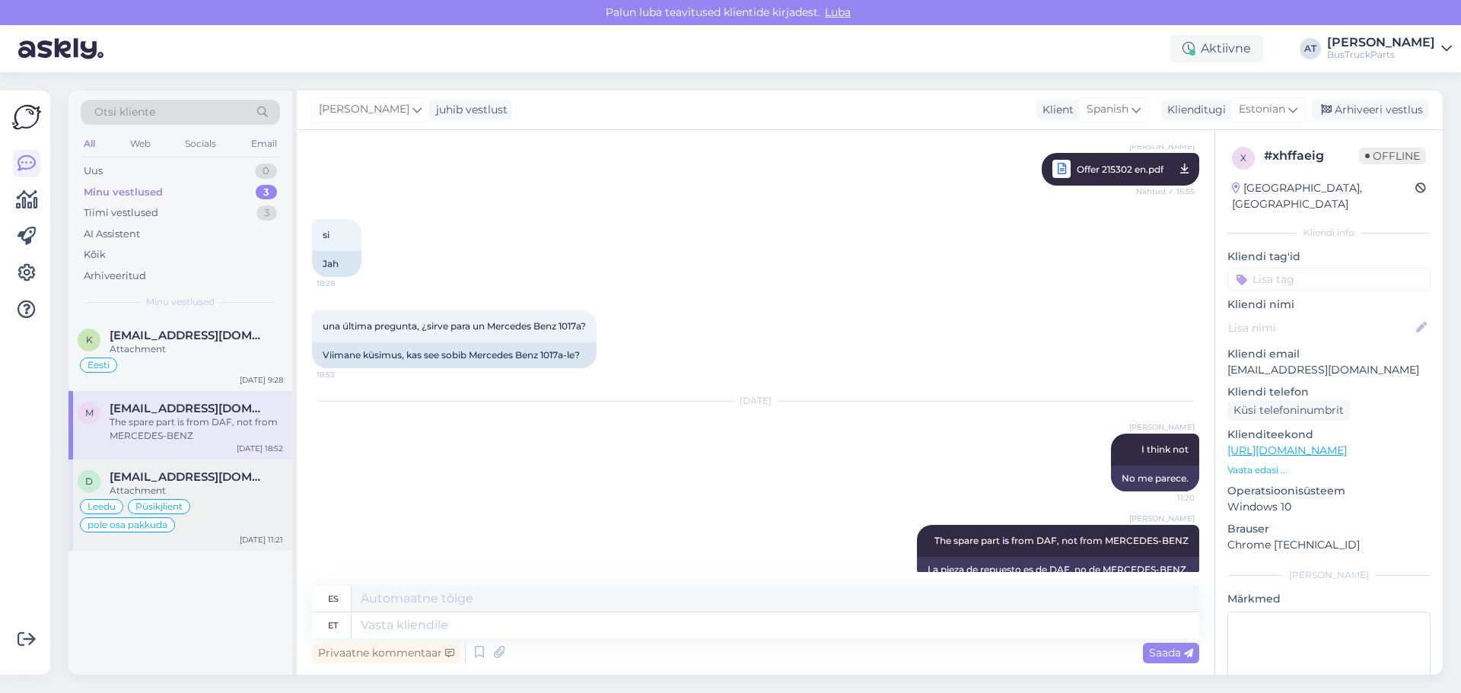
click at [211, 481] on span "[EMAIL_ADDRESS][DOMAIN_NAME]" at bounding box center [189, 477] width 158 height 14
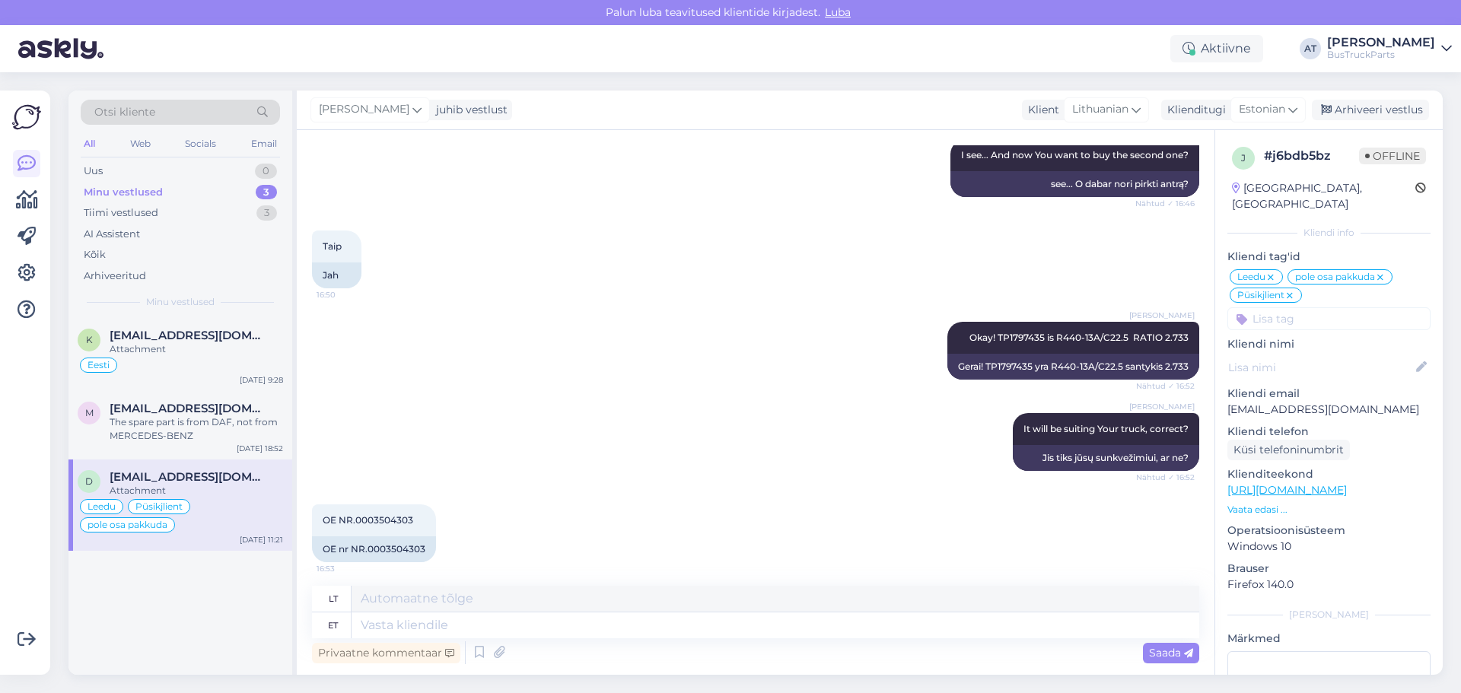
scroll to position [2089, 0]
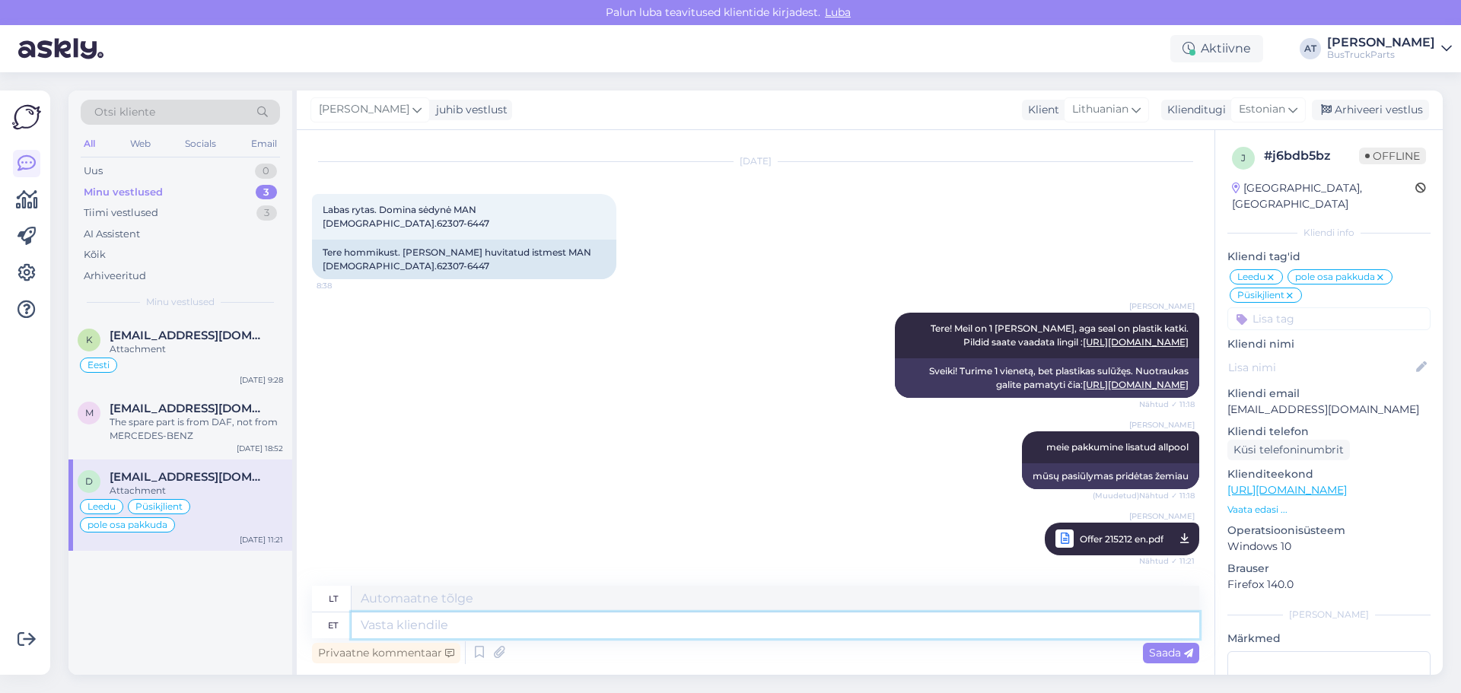
click at [880, 625] on textarea at bounding box center [774, 625] width 847 height 26
type textarea "Tere."
type textarea "Sveiki."
type textarea "Tere. Kas s"
type textarea "Sveiki. Yra"
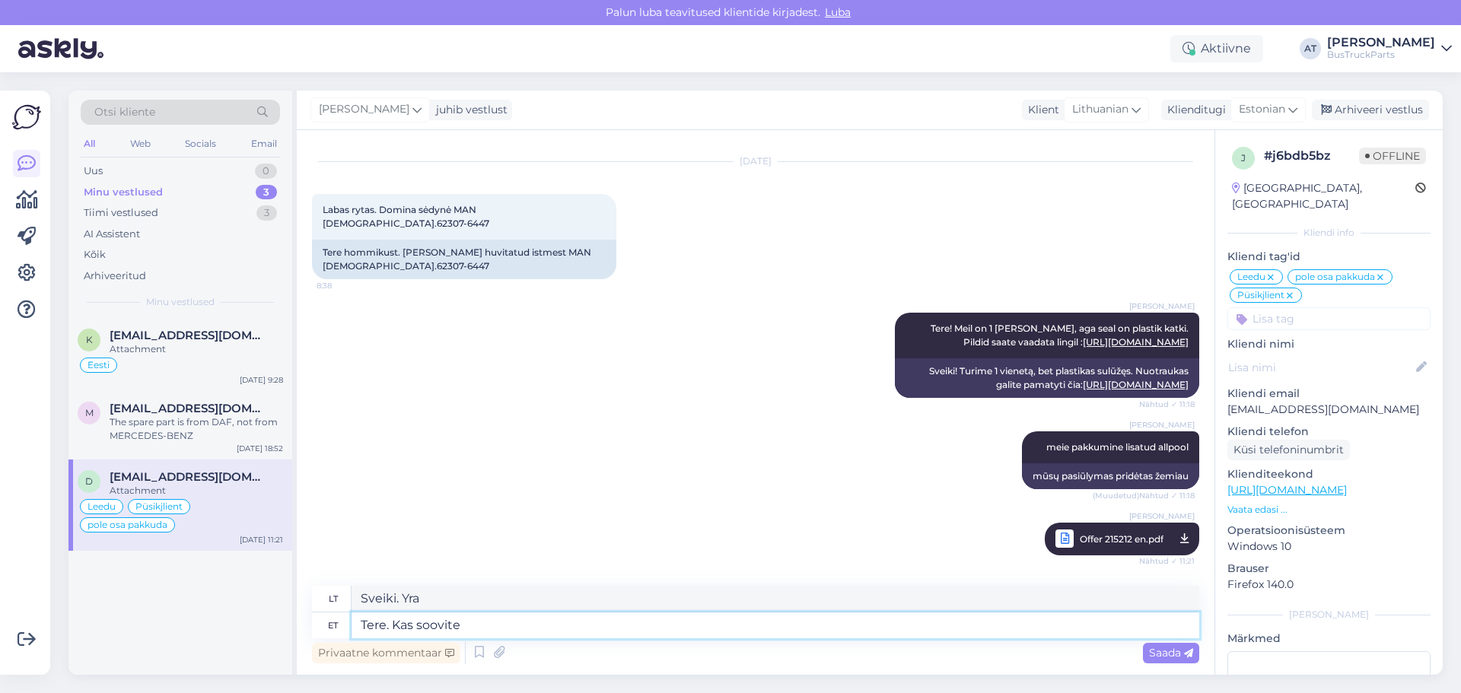
type textarea "Tere. Kas soovite"
type textarea "Sveiki. Ar norėtumėte?"
type textarea "Tere. Kas soovite saada se"
type textarea "Sveiki. Ar norėtumėte gauti?"
type textarea "Tere. Kas soovite [PERSON_NAME] j"
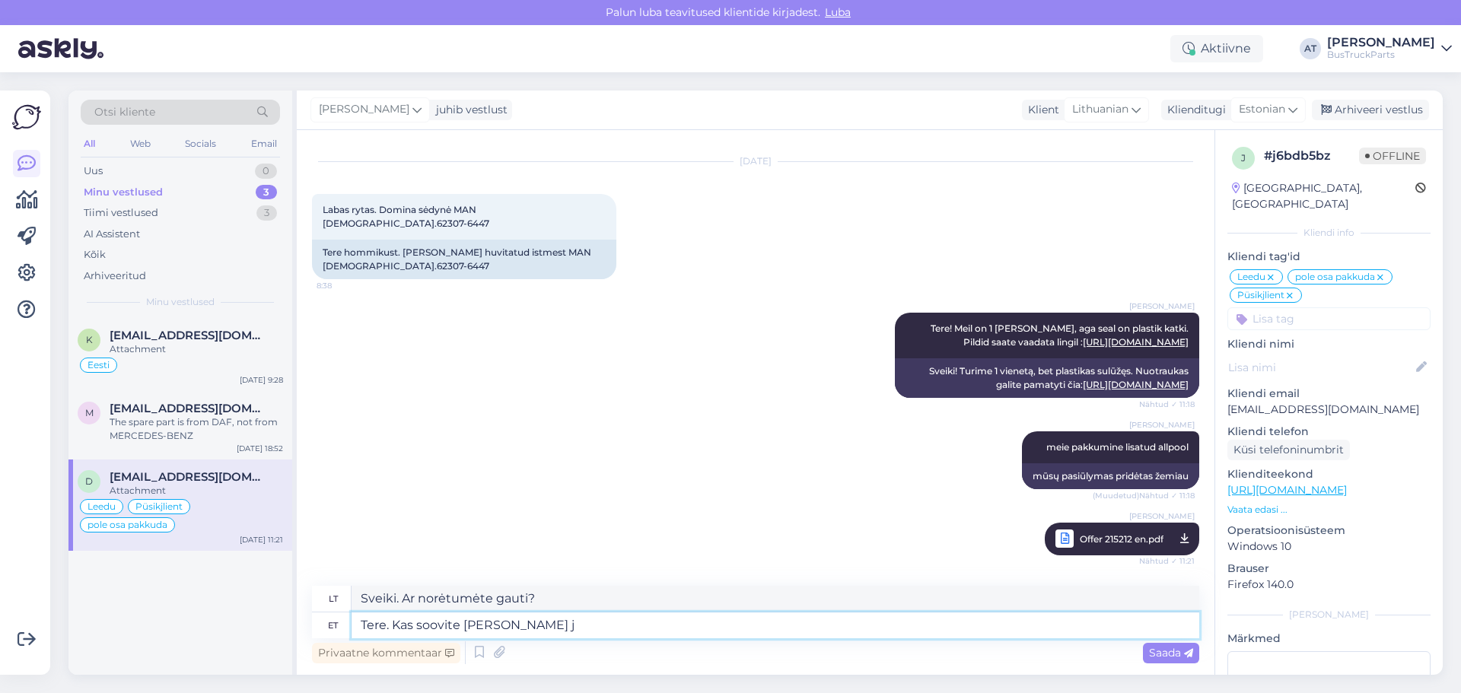
type textarea "Sveiki. Ar norėtumėte tai gauti?"
type textarea "Tere. Kas soovite [PERSON_NAME] juhtplokki?"
type textarea "Sveiki. Ar norėtumėte gauti šį valdymo bloką?"
drag, startPoint x: 620, startPoint y: 625, endPoint x: 542, endPoint y: 621, distance: 77.7
click at [534, 621] on textarea "Tere. Kas soovite [PERSON_NAME] juhtplokki?" at bounding box center [774, 625] width 847 height 26
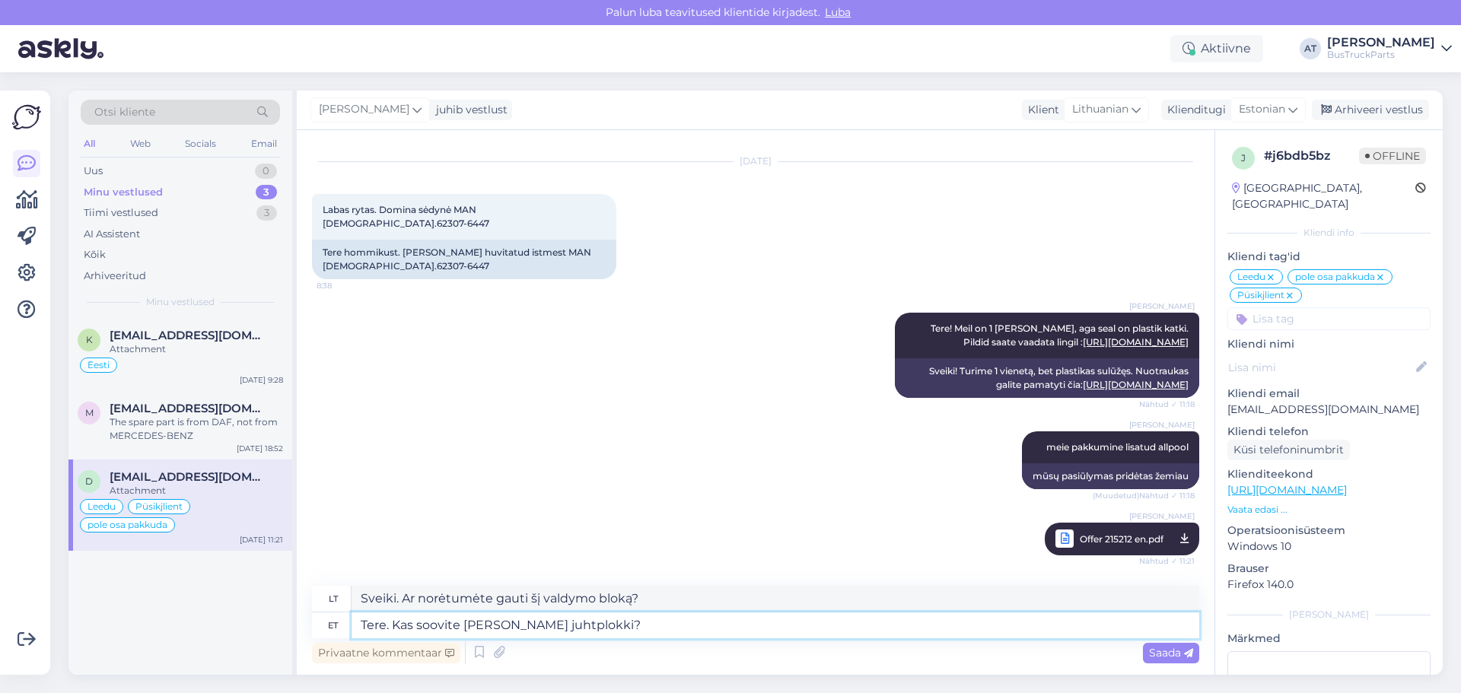
type textarea "Tere. Kas soovite [PERSON_NAME] i"
type textarea "Sveiki. Ar norėtumėte gauti šią informaciją?"
type textarea "Tere. Kas soovite [PERSON_NAME] iste?"
type textarea "Sveiki. Ar norėtumėte šios vietos?"
click at [611, 627] on textarea "Tere. Kas soovite [PERSON_NAME] istet?" at bounding box center [774, 625] width 847 height 26
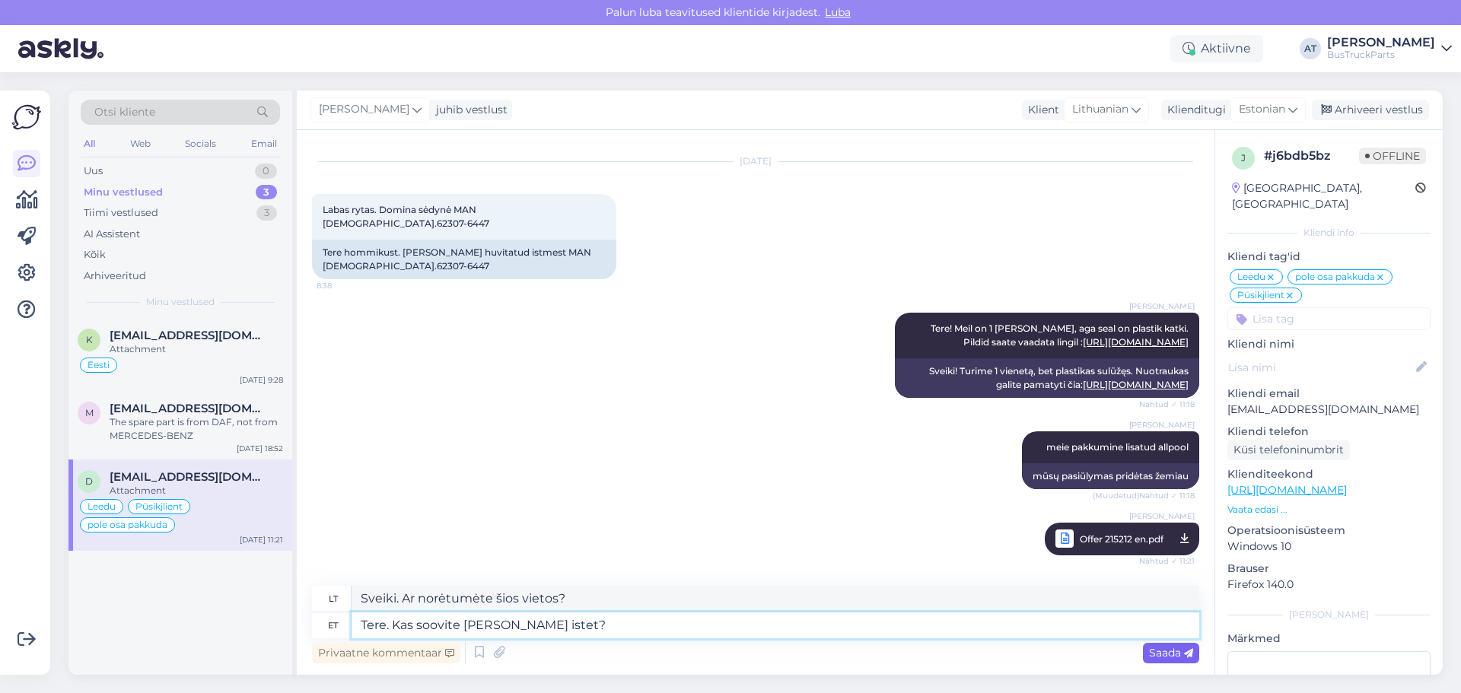
type textarea "Tere. Kas soovite [PERSON_NAME] istet?"
click at [1154, 656] on span "Saada" at bounding box center [1171, 653] width 44 height 14
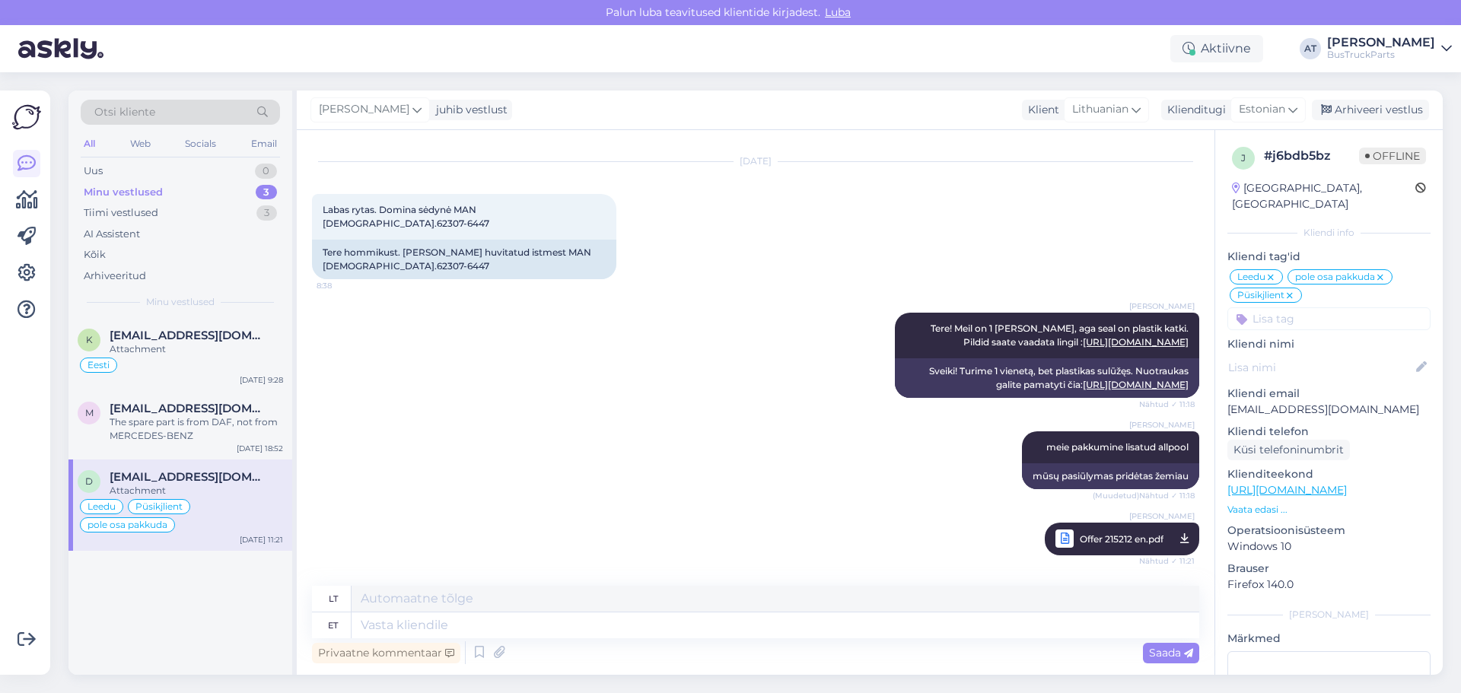
scroll to position [2212, 0]
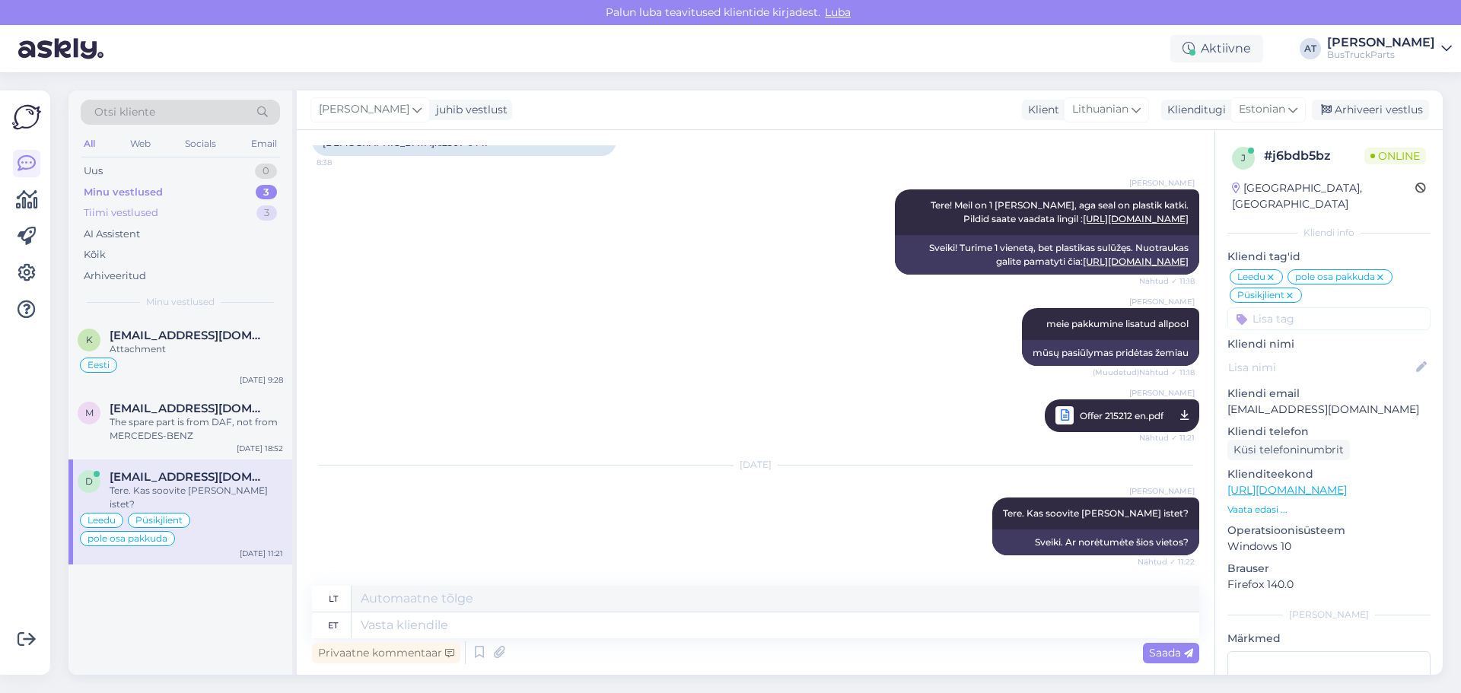
click at [189, 217] on div "Tiimi vestlused 3" at bounding box center [180, 212] width 199 height 21
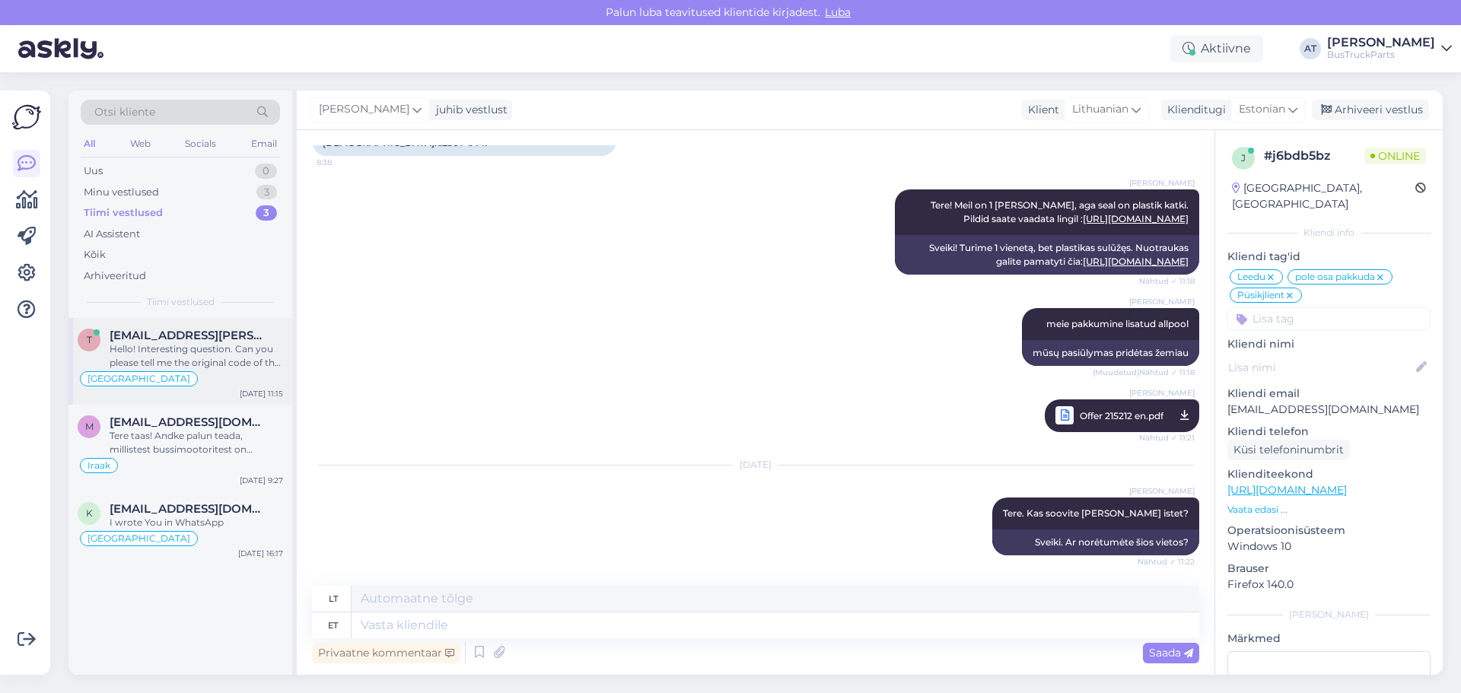
click at [189, 353] on div "Hello! Interesting question. Can you please tell me the original code of the sp…" at bounding box center [196, 355] width 173 height 27
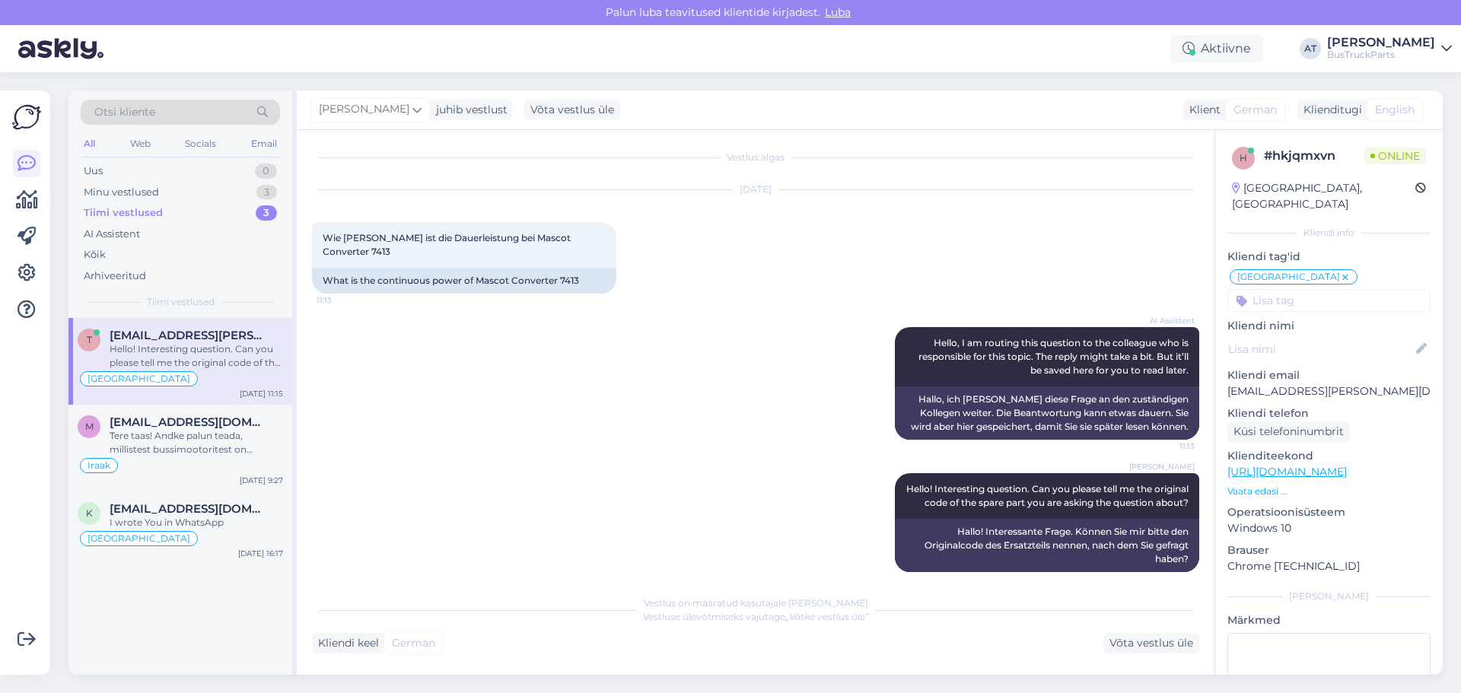
scroll to position [0, 0]
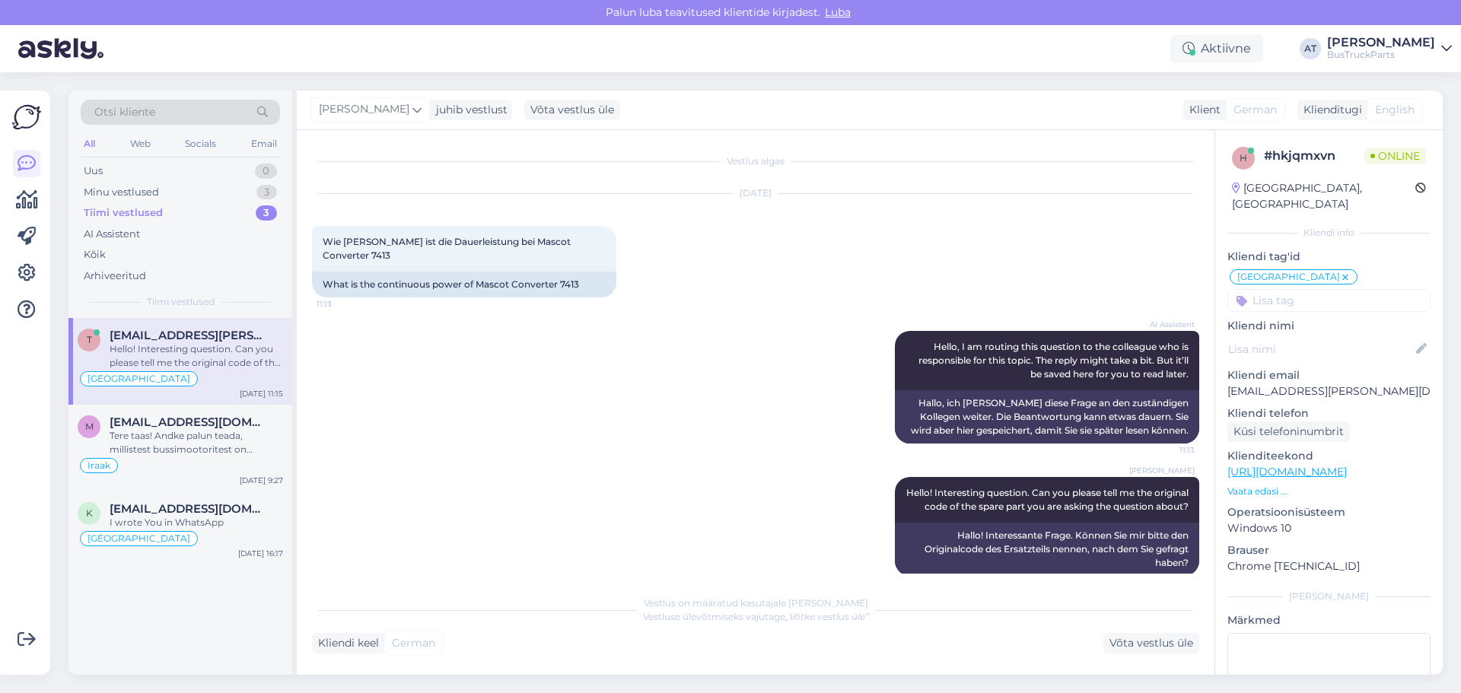
click at [1254, 485] on p "Vaata edasi ..." at bounding box center [1328, 492] width 203 height 14
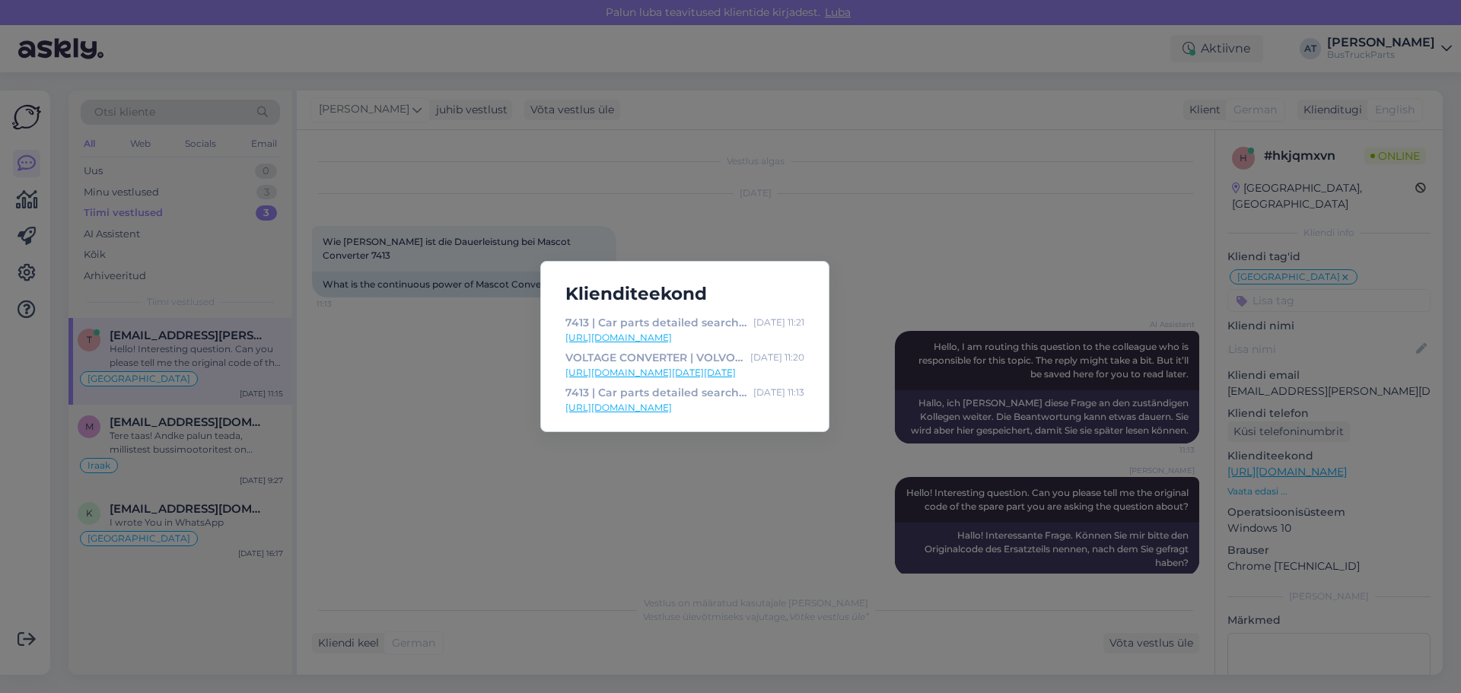
click at [664, 374] on link "[URL][DOMAIN_NAME][DATE][DATE]" at bounding box center [684, 373] width 239 height 14
click at [497, 444] on div "Klienditeekond 7413 | Car parts detailed search | TruckParts [GEOGRAPHIC_DATA] …" at bounding box center [730, 346] width 1461 height 693
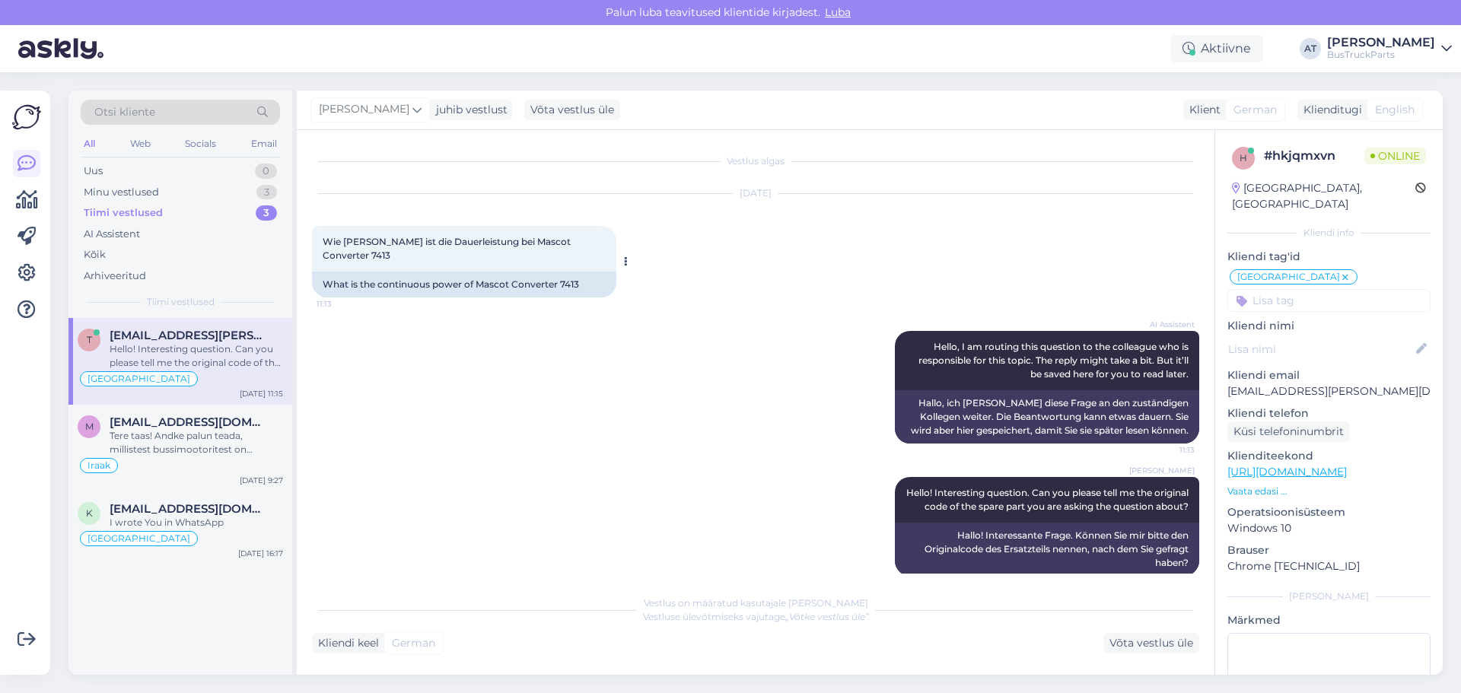
click at [332, 272] on div "What is the continuous power of Mascot Converter 7413" at bounding box center [464, 285] width 304 height 26
drag, startPoint x: 996, startPoint y: 492, endPoint x: 1159, endPoint y: 492, distance: 163.5
click at [1159, 492] on span "Hello! Interesting question. Can you please tell me the original code of the sp…" at bounding box center [1048, 499] width 285 height 25
click at [1110, 498] on div "[PERSON_NAME] Hello! Interesting question. Can you please tell me the original …" at bounding box center [1047, 500] width 304 height 46
click at [1073, 487] on span "Hello! Interesting question. Can you please tell me the original code of the sp…" at bounding box center [1048, 499] width 285 height 25
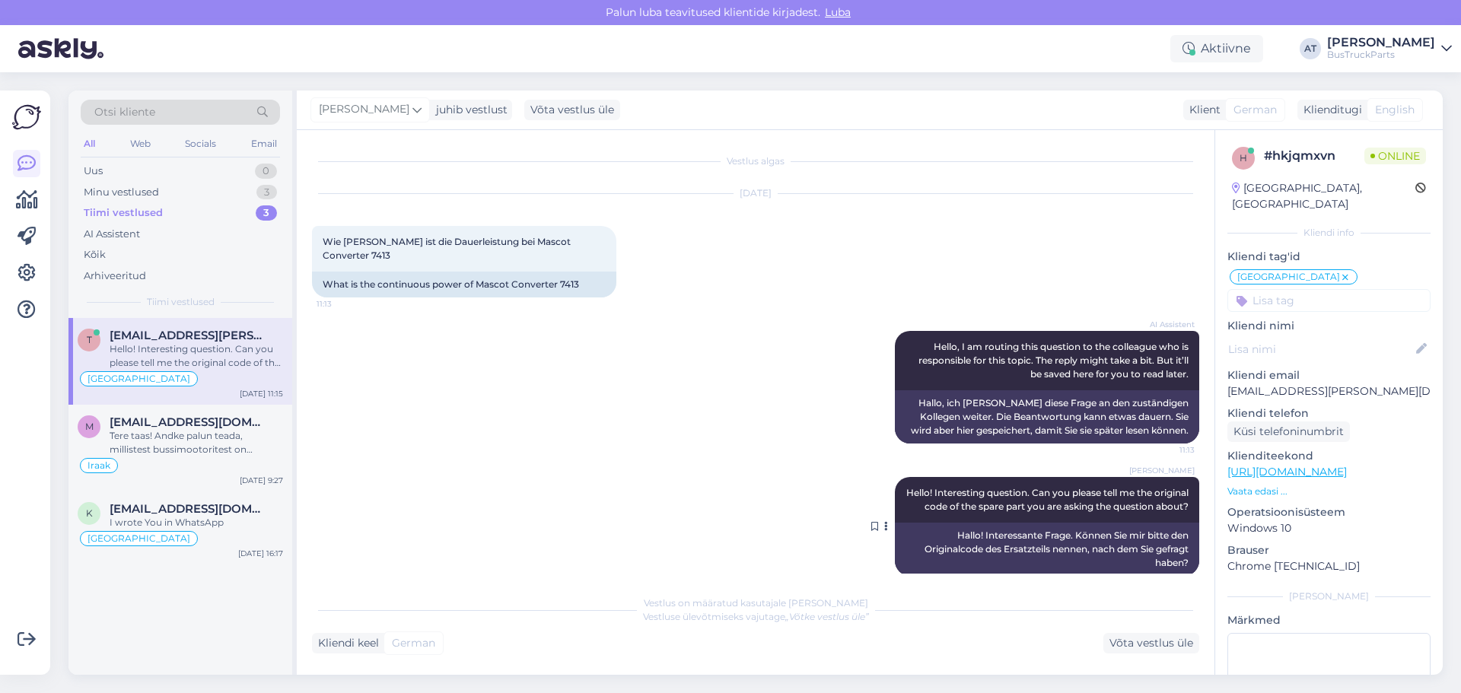
click at [1071, 487] on span "Hello! Interesting question. Can you please tell me the original code of the sp…" at bounding box center [1048, 499] width 285 height 25
drag, startPoint x: 182, startPoint y: 431, endPoint x: 190, endPoint y: 428, distance: 8.7
click at [183, 431] on div "Tere taas! Andke palun teada, millistest bussimootoritest on [PERSON_NAME] sõbe…" at bounding box center [196, 442] width 173 height 27
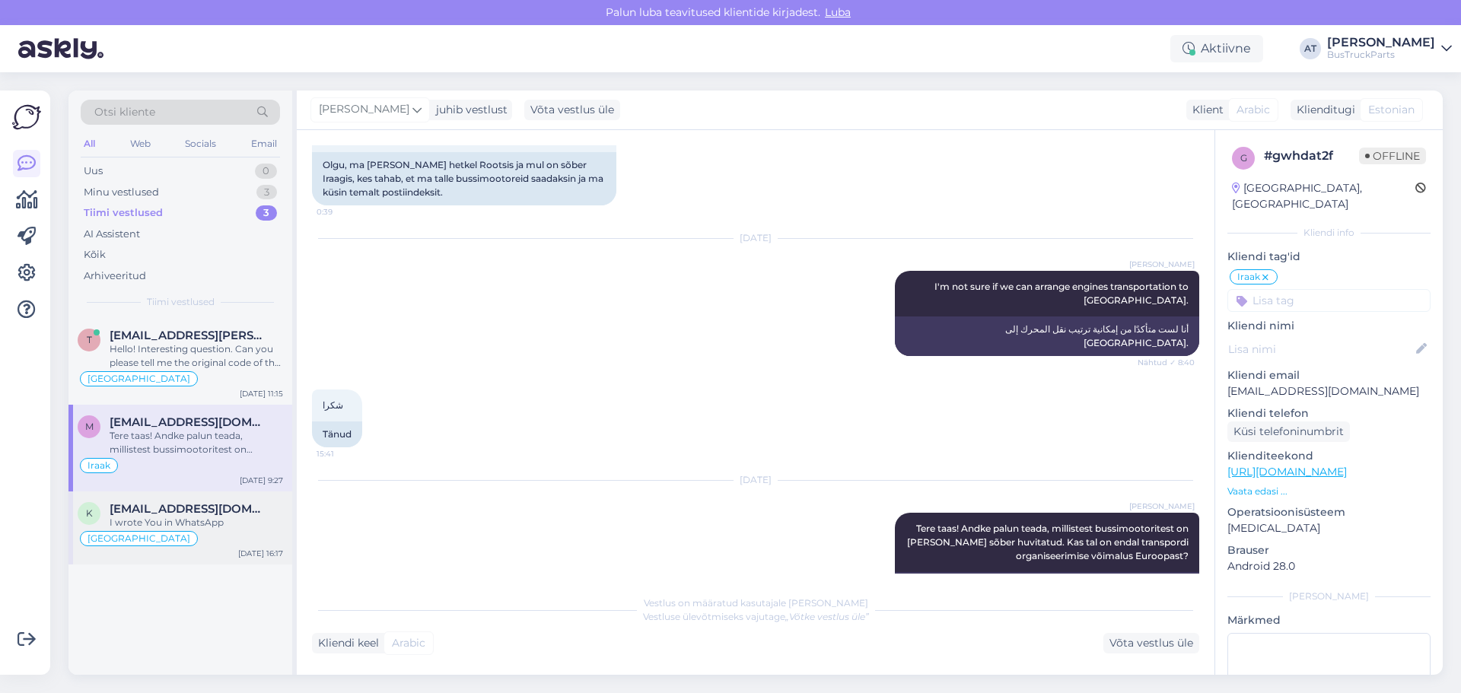
click at [100, 523] on div "k [EMAIL_ADDRESS][DOMAIN_NAME] I wrote You in WhatsApp" at bounding box center [180, 515] width 205 height 27
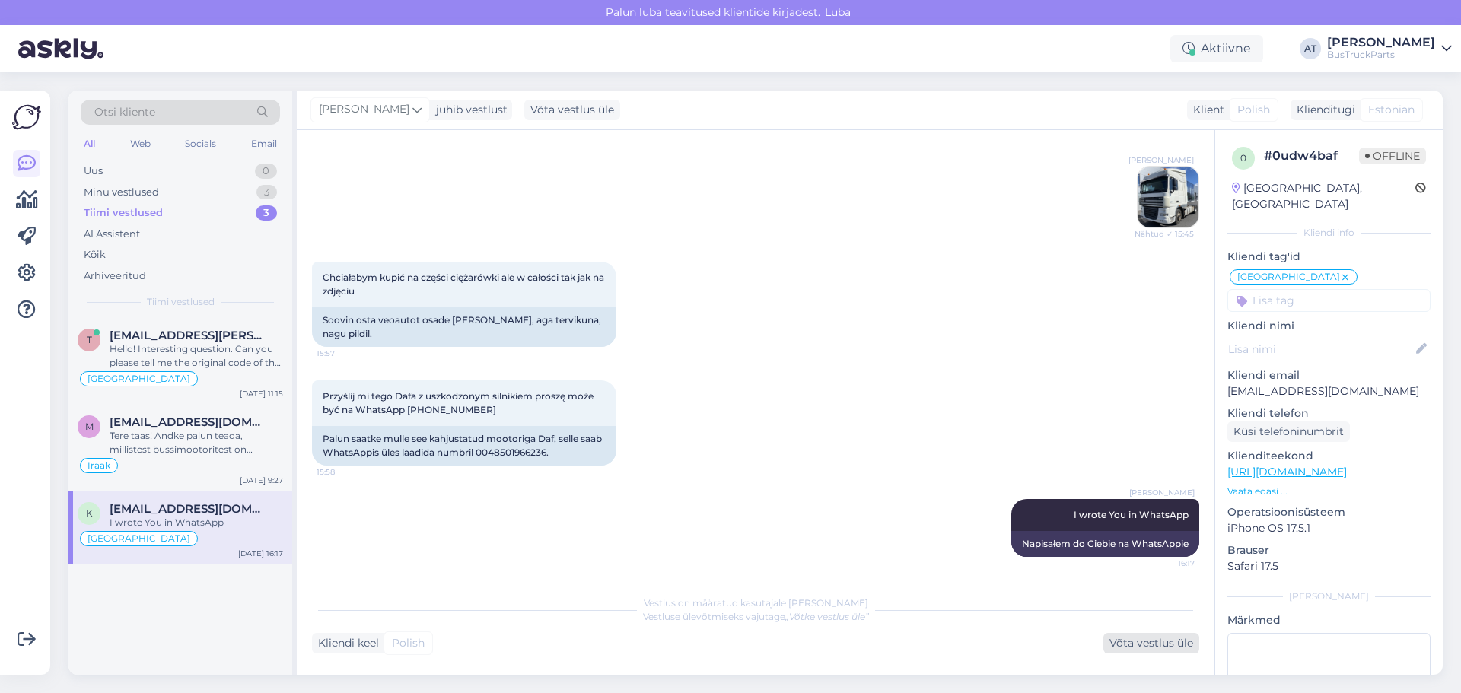
click at [1148, 639] on div "Võta vestlus üle" at bounding box center [1151, 643] width 96 height 21
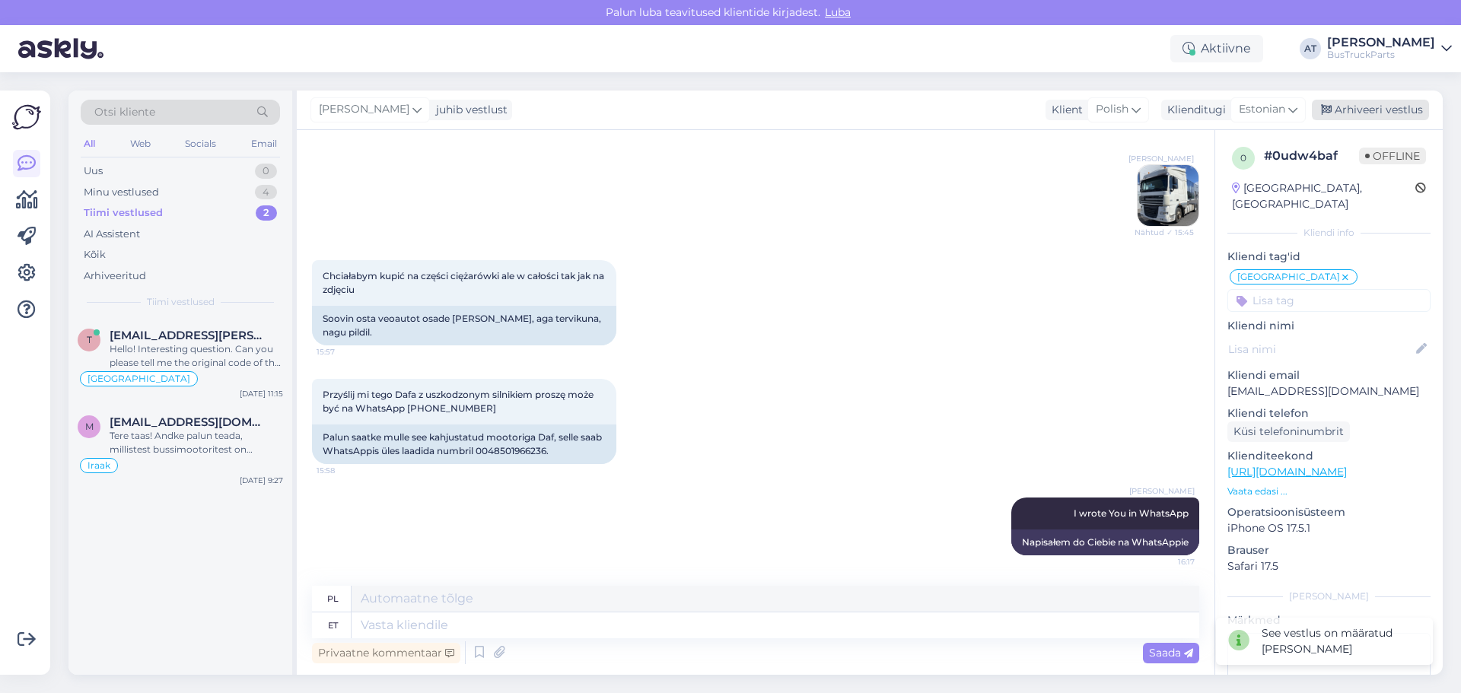
click at [1341, 115] on div "Arhiveeri vestlus" at bounding box center [1369, 110] width 117 height 21
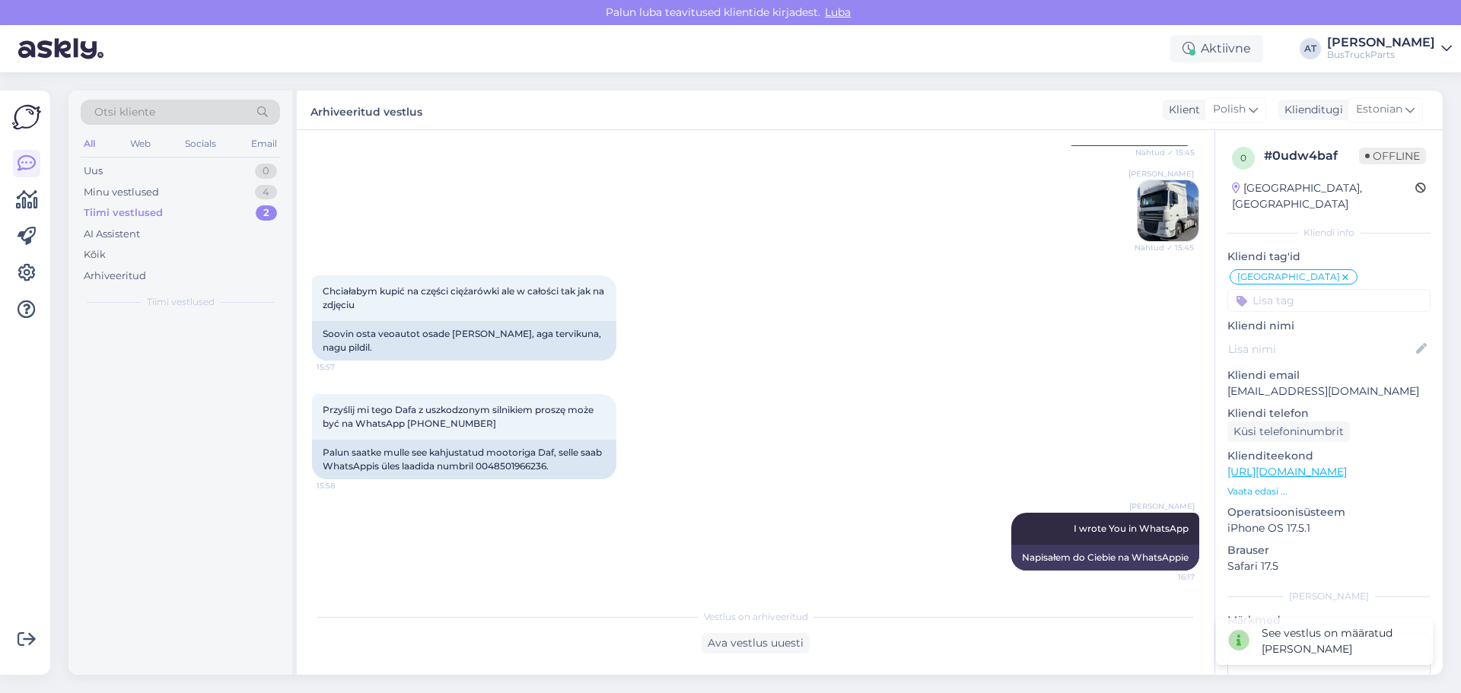
scroll to position [2289, 0]
